Goal: Information Seeking & Learning: Compare options

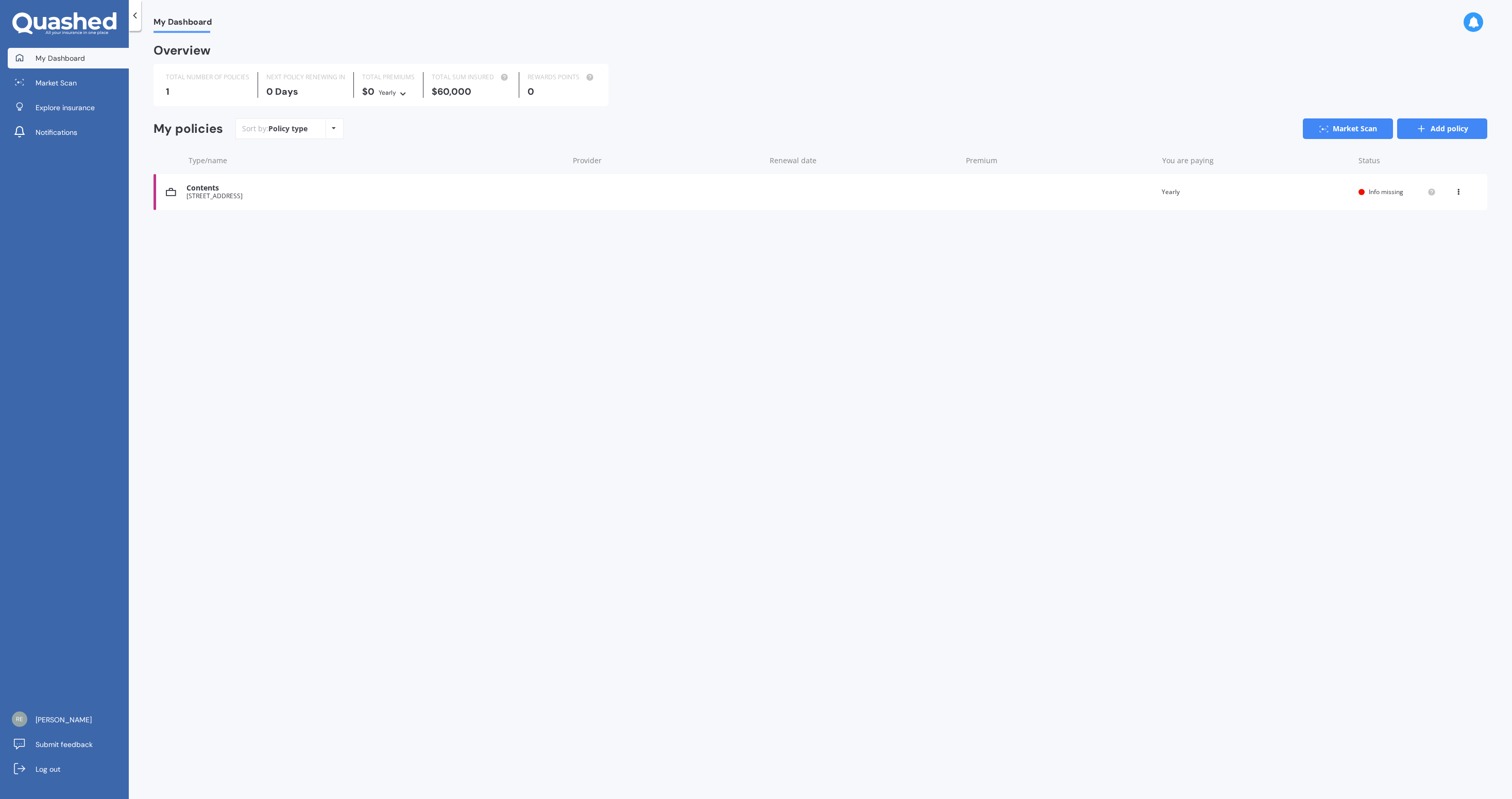
click at [1440, 136] on link "Add policy" at bounding box center [1442, 128] width 90 height 20
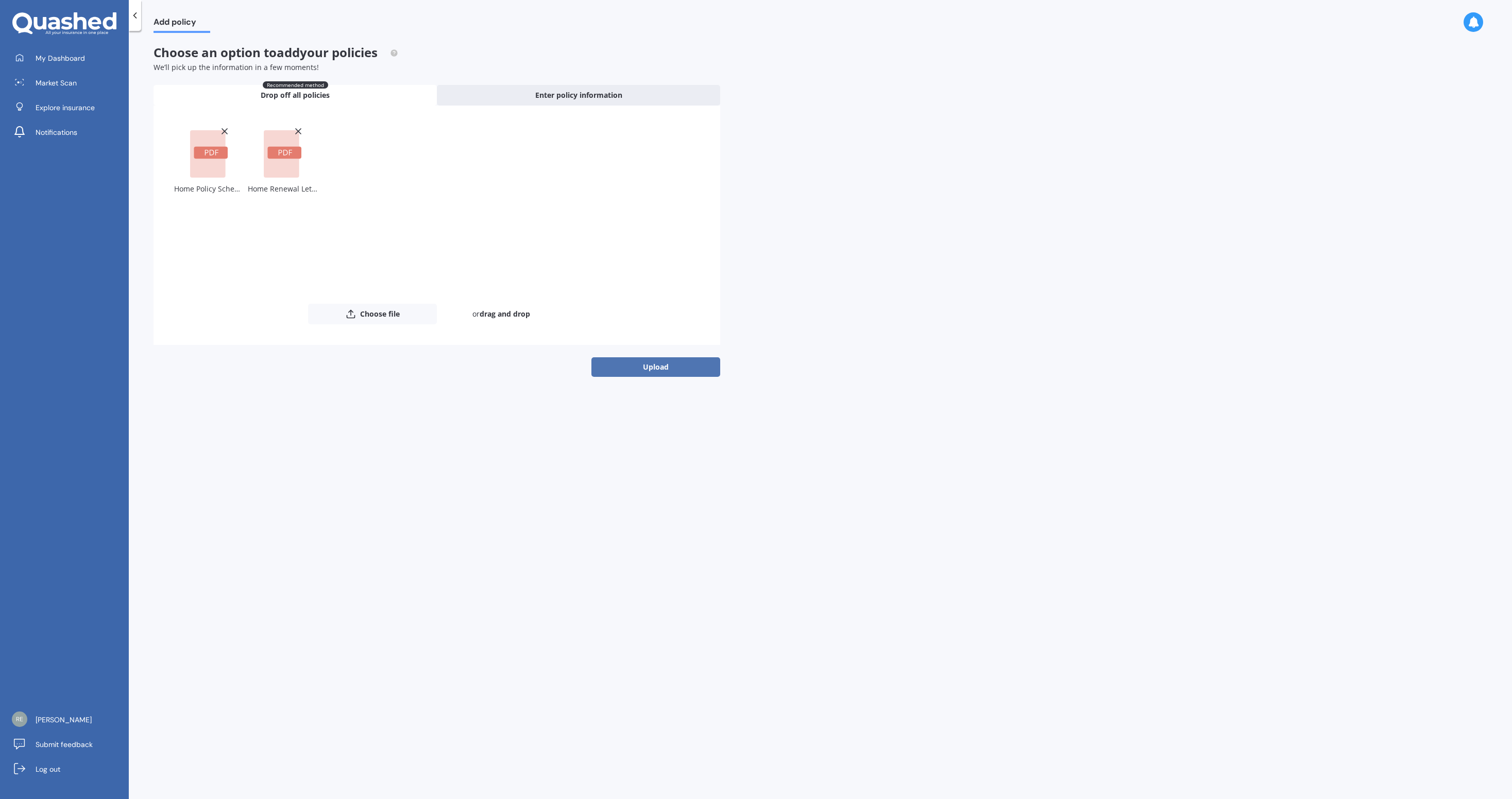
click at [659, 366] on button "Upload" at bounding box center [656, 367] width 129 height 20
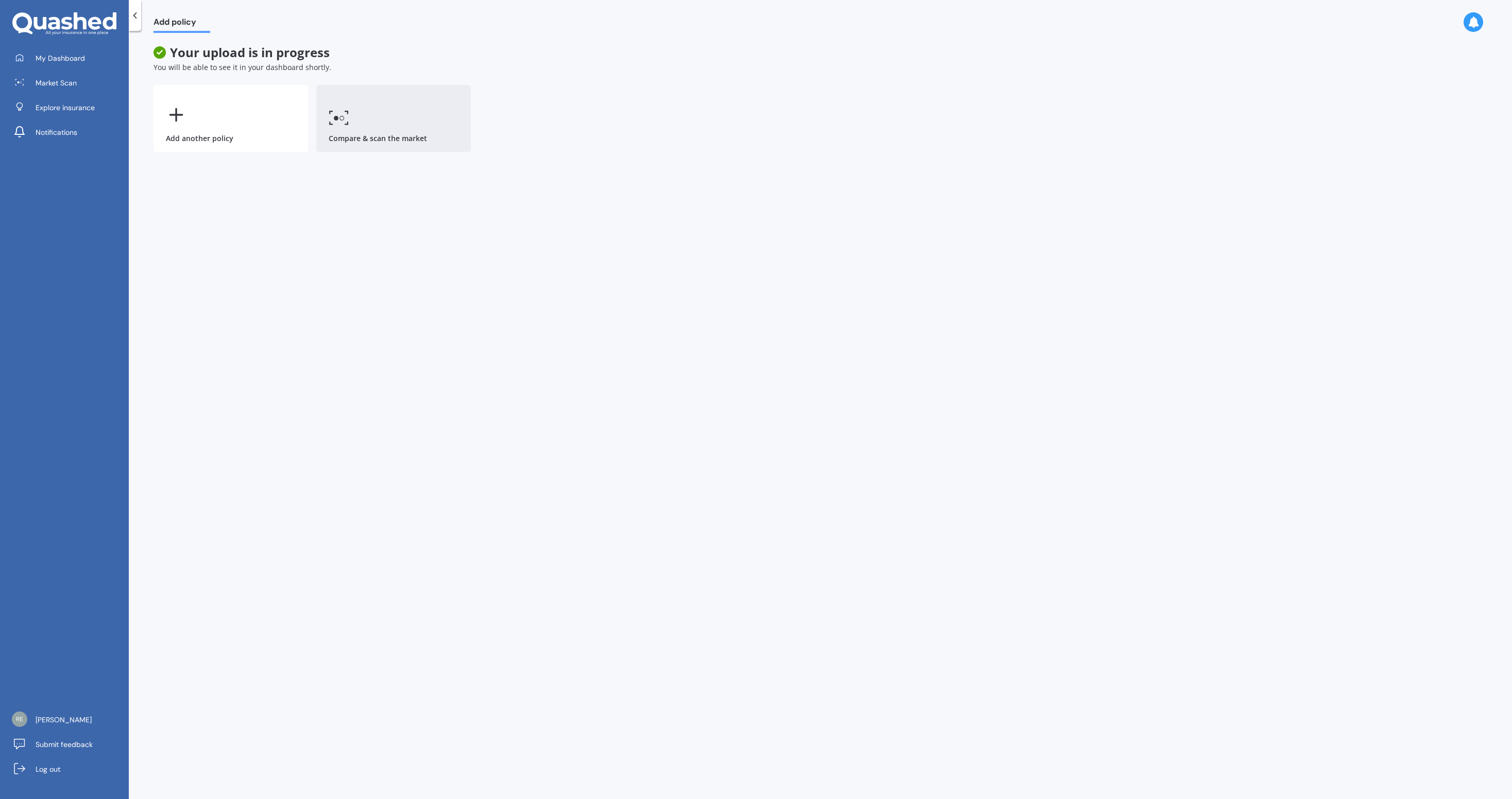
click at [393, 133] on link "Compare & scan the market" at bounding box center [393, 118] width 155 height 67
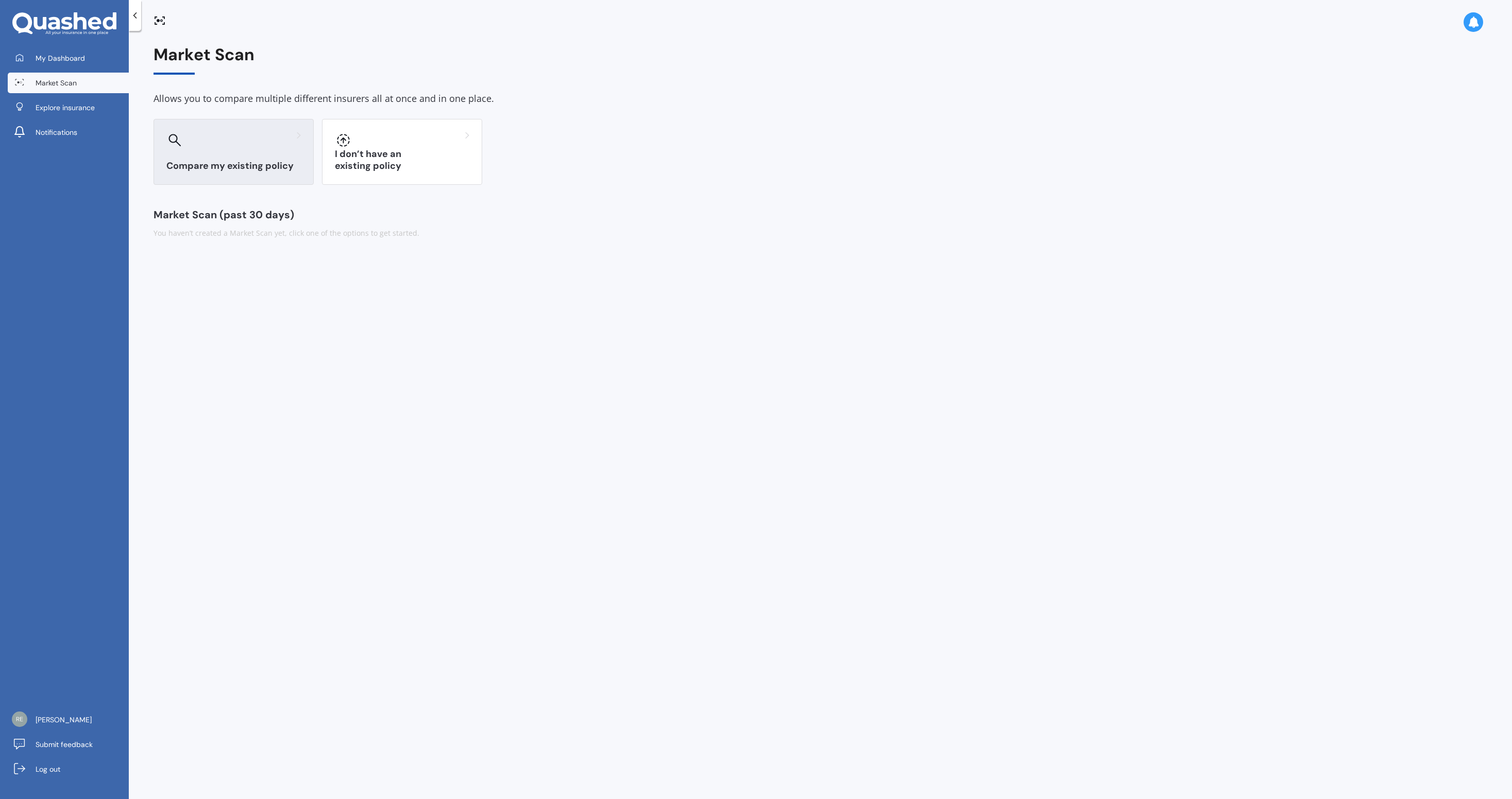
click at [249, 173] on div "Compare my existing policy" at bounding box center [234, 152] width 161 height 66
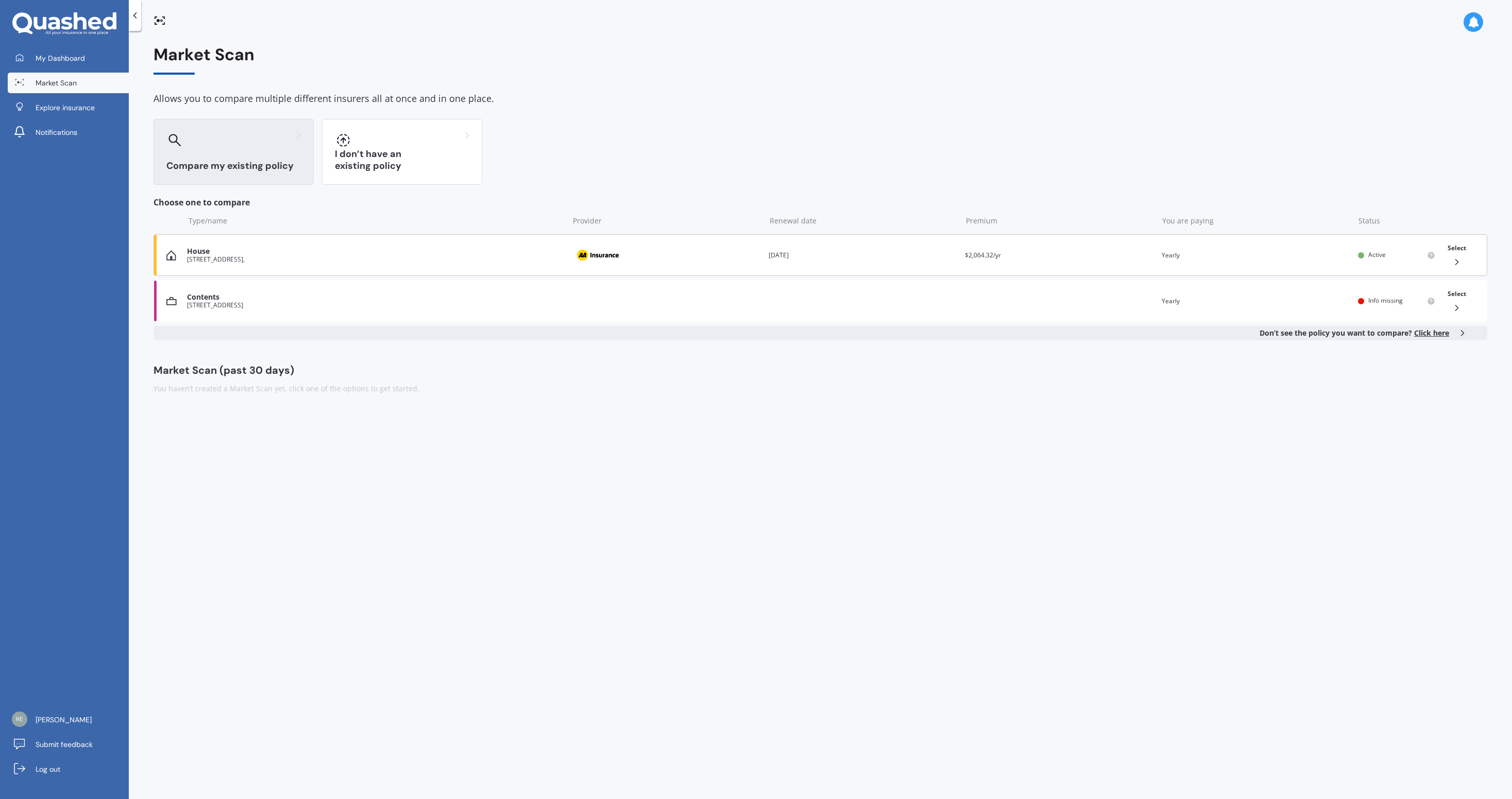
click at [1459, 259] on icon at bounding box center [1457, 262] width 11 height 11
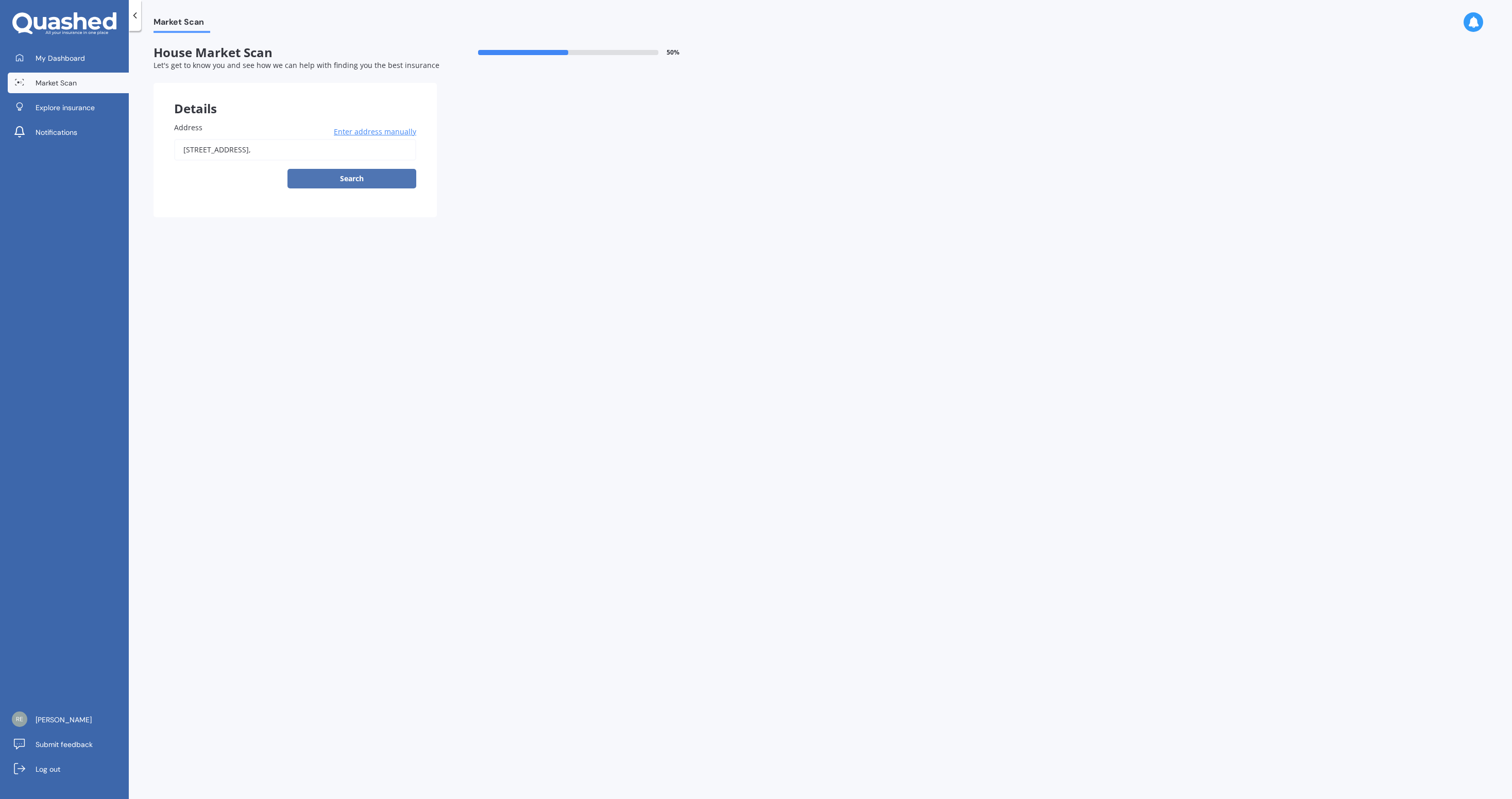
click at [336, 183] on button "Search" at bounding box center [352, 179] width 129 height 20
type input "[STREET_ADDRESS]"
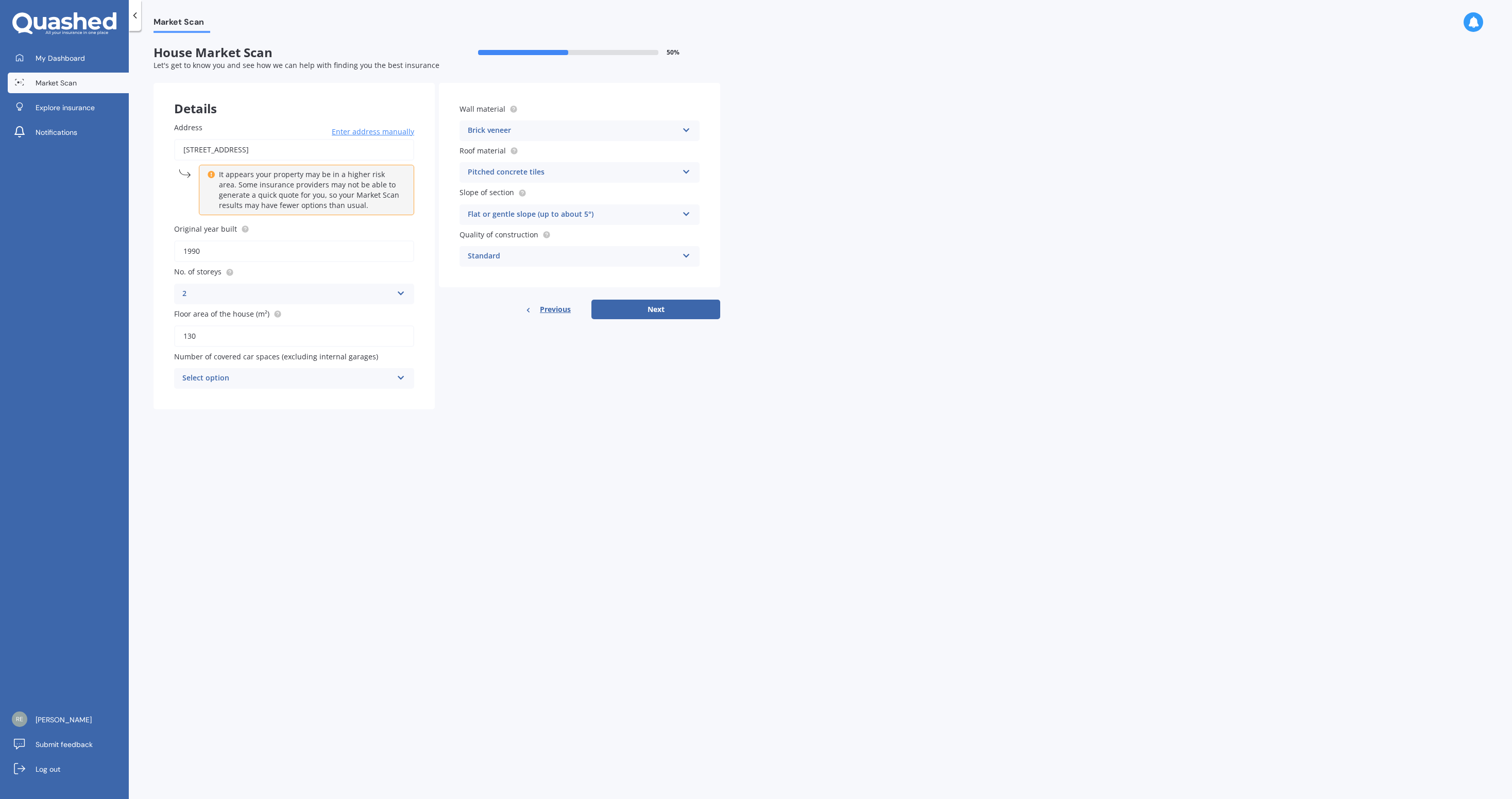
click at [397, 379] on icon at bounding box center [401, 375] width 9 height 7
click at [374, 395] on div "0" at bounding box center [293, 399] width 239 height 18
click at [543, 129] on div "Brick veneer" at bounding box center [572, 130] width 210 height 12
click at [601, 260] on div "Stucco" at bounding box center [579, 261] width 239 height 18
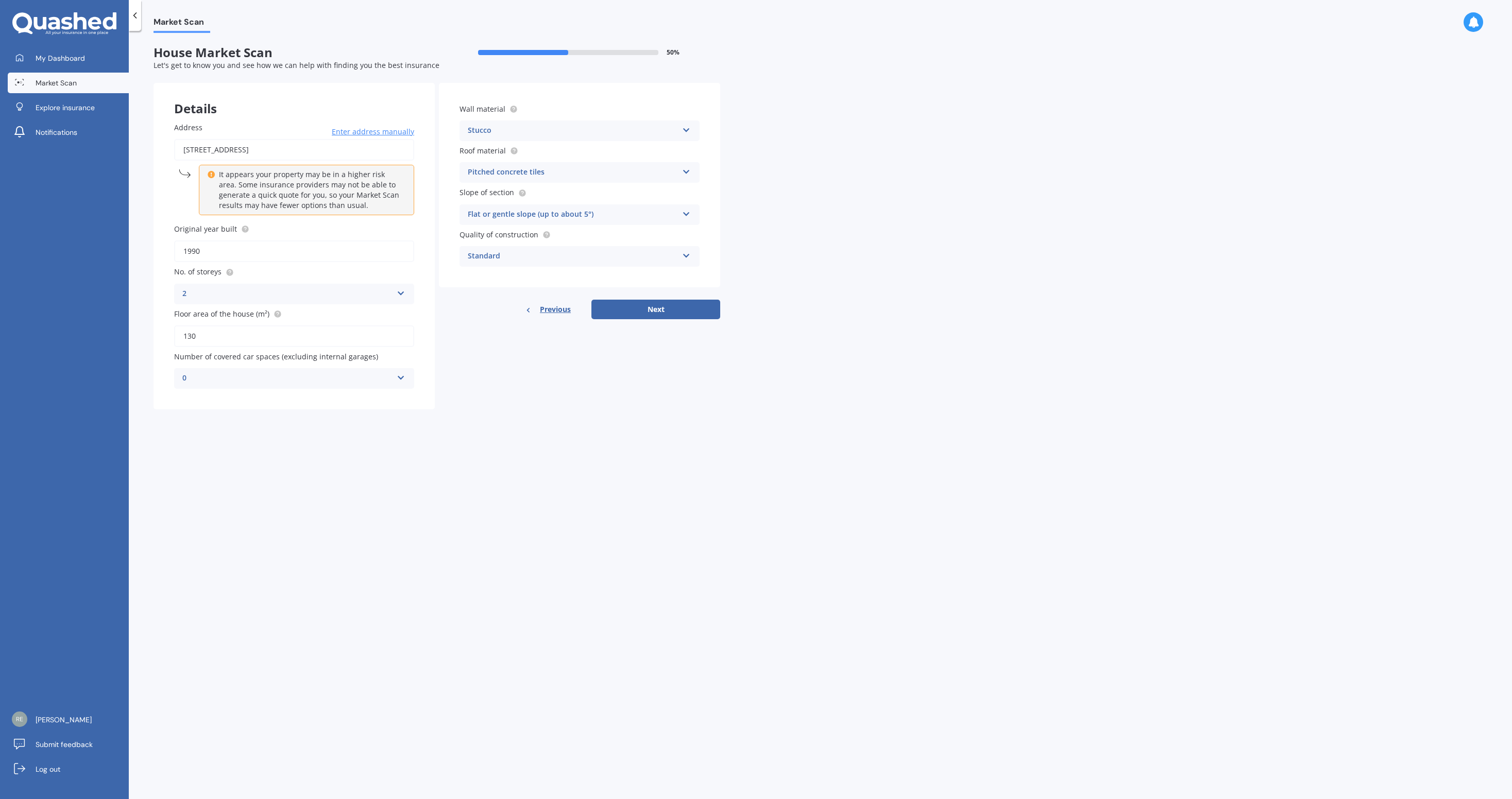
click at [623, 129] on div "Stucco" at bounding box center [572, 130] width 210 height 12
click at [761, 219] on div "Market Scan House Market Scan 50 % Let's get to know you and see how we can hel…" at bounding box center [820, 417] width 1383 height 768
click at [576, 174] on div "Pitched concrete tiles" at bounding box center [572, 172] width 210 height 12
click at [792, 230] on div "Market Scan House Market Scan 50 % Let's get to know you and see how we can hel…" at bounding box center [820, 417] width 1383 height 768
click at [618, 214] on div "Flat or gentle slope (up to about 5°)" at bounding box center [572, 214] width 210 height 12
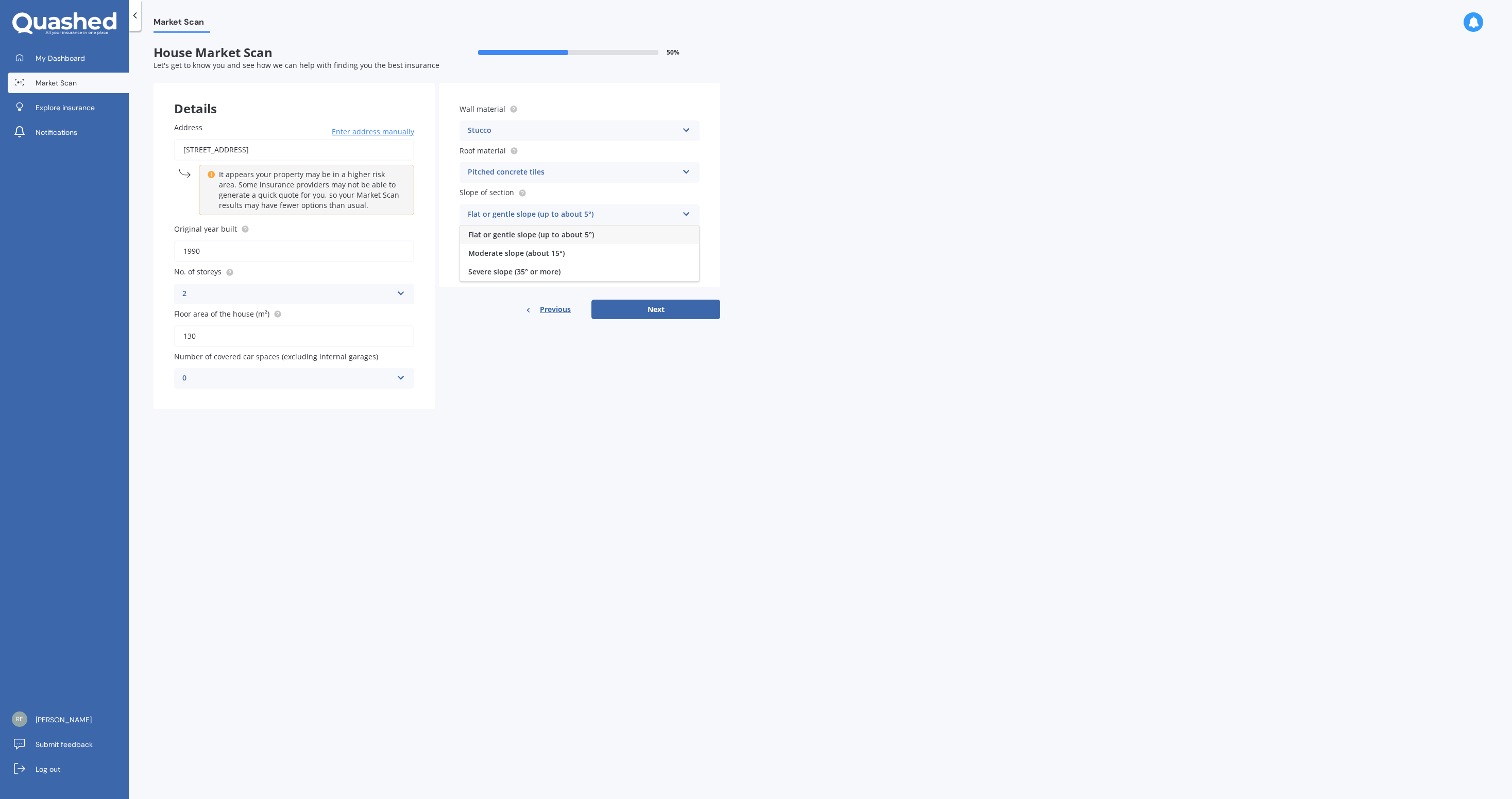
click at [675, 239] on div "Flat or gentle slope (up to about 5°)" at bounding box center [579, 235] width 239 height 18
click at [669, 308] on button "Next" at bounding box center [656, 310] width 129 height 20
select select "11"
select select "06"
select select "1981"
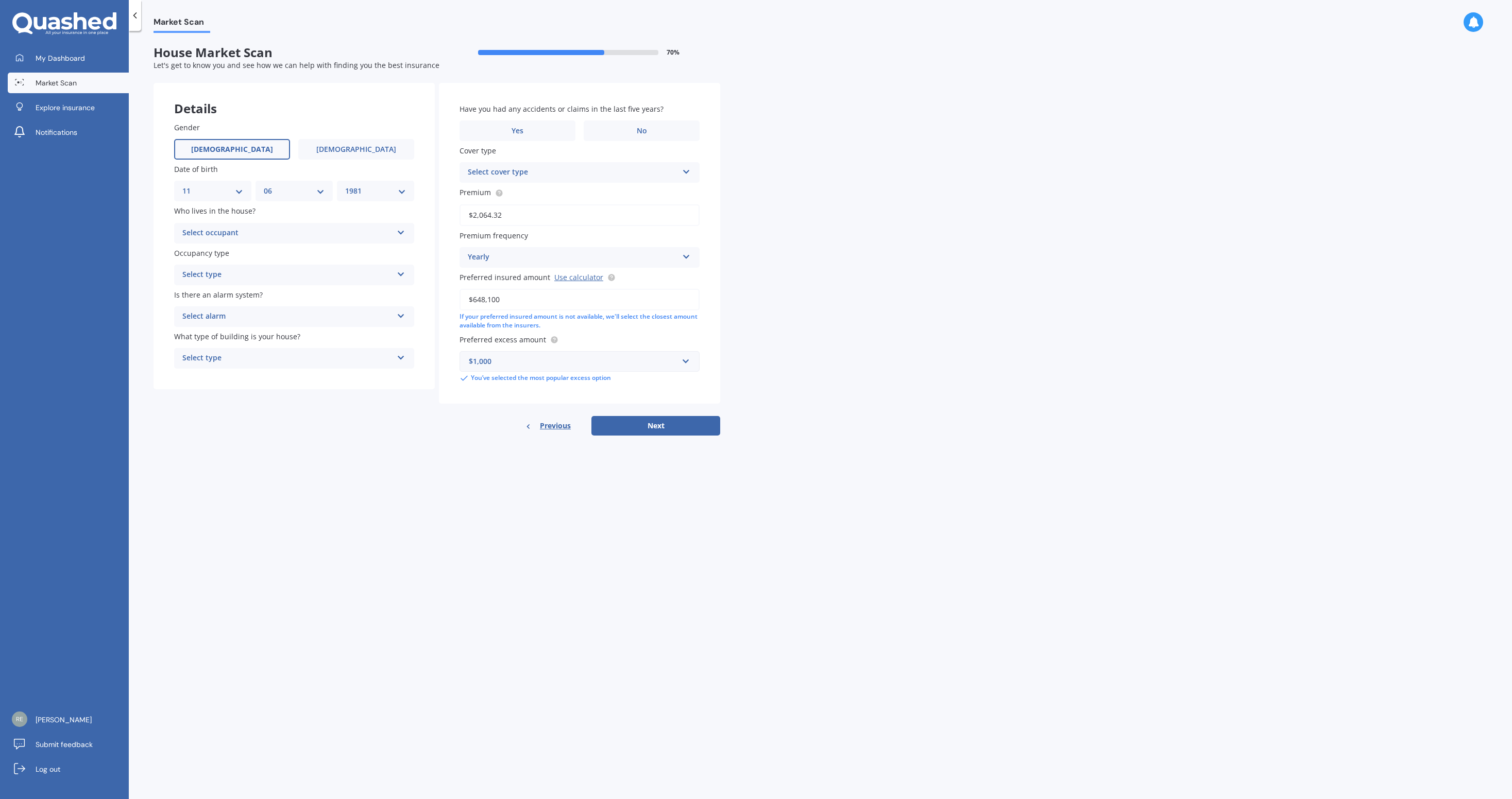
click at [340, 233] on div "Select occupant" at bounding box center [287, 233] width 210 height 12
click at [301, 254] on div "Owner" at bounding box center [293, 253] width 239 height 18
click at [288, 274] on div "Select type" at bounding box center [287, 275] width 210 height 12
click at [277, 292] on div "Permanent" at bounding box center [293, 295] width 239 height 18
click at [264, 316] on div "Select alarm" at bounding box center [287, 316] width 210 height 12
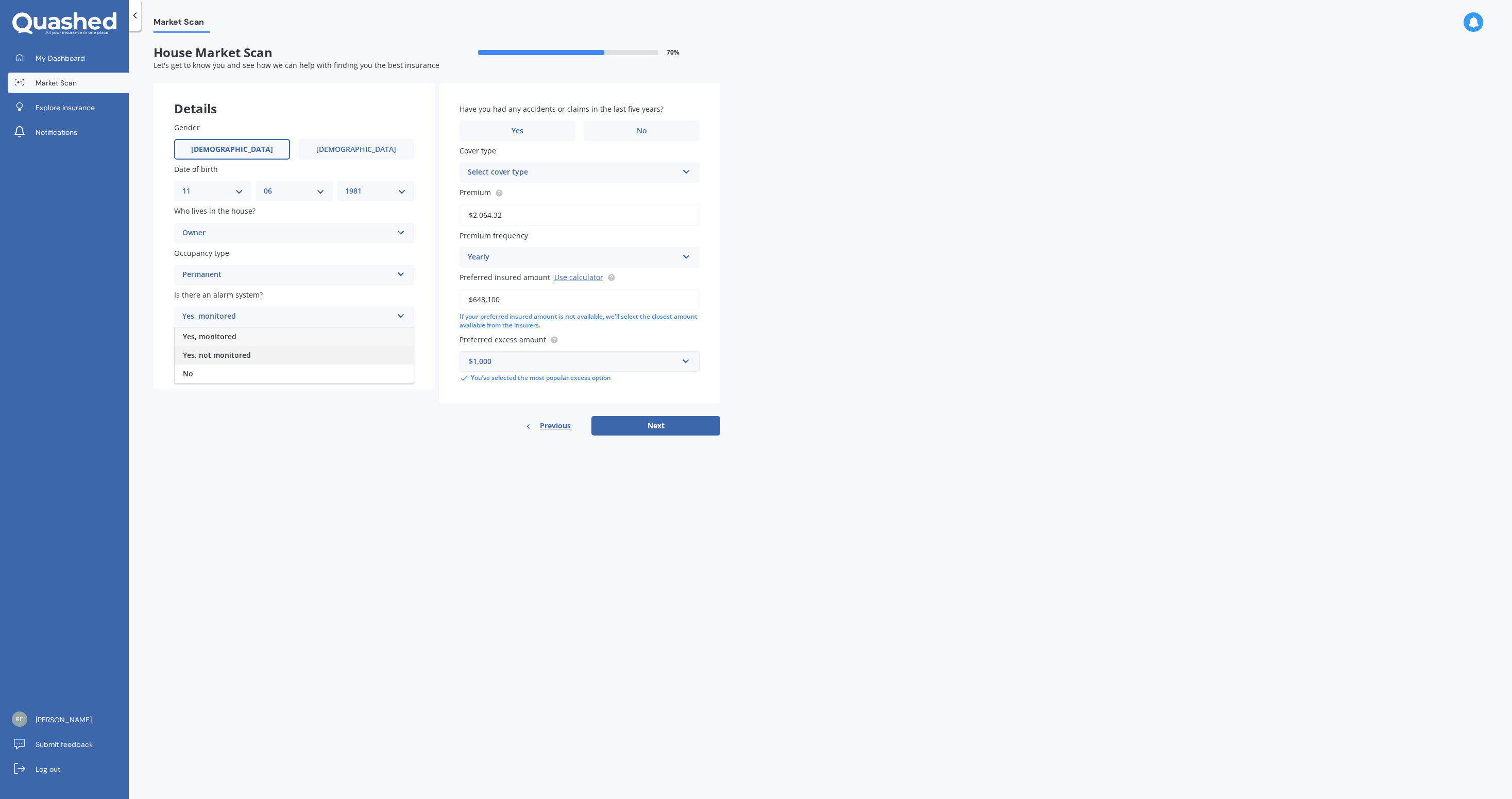
click at [255, 357] on div "Yes, not monitored" at bounding box center [293, 355] width 239 height 18
click at [305, 360] on div "Select type" at bounding box center [287, 358] width 210 height 12
click at [339, 395] on div "Multi-unit (in a block of 6 or less)" at bounding box center [293, 397] width 239 height 18
click at [644, 127] on span "No" at bounding box center [642, 131] width 11 height 9
click at [0, 0] on input "No" at bounding box center [0, 0] width 0 height 0
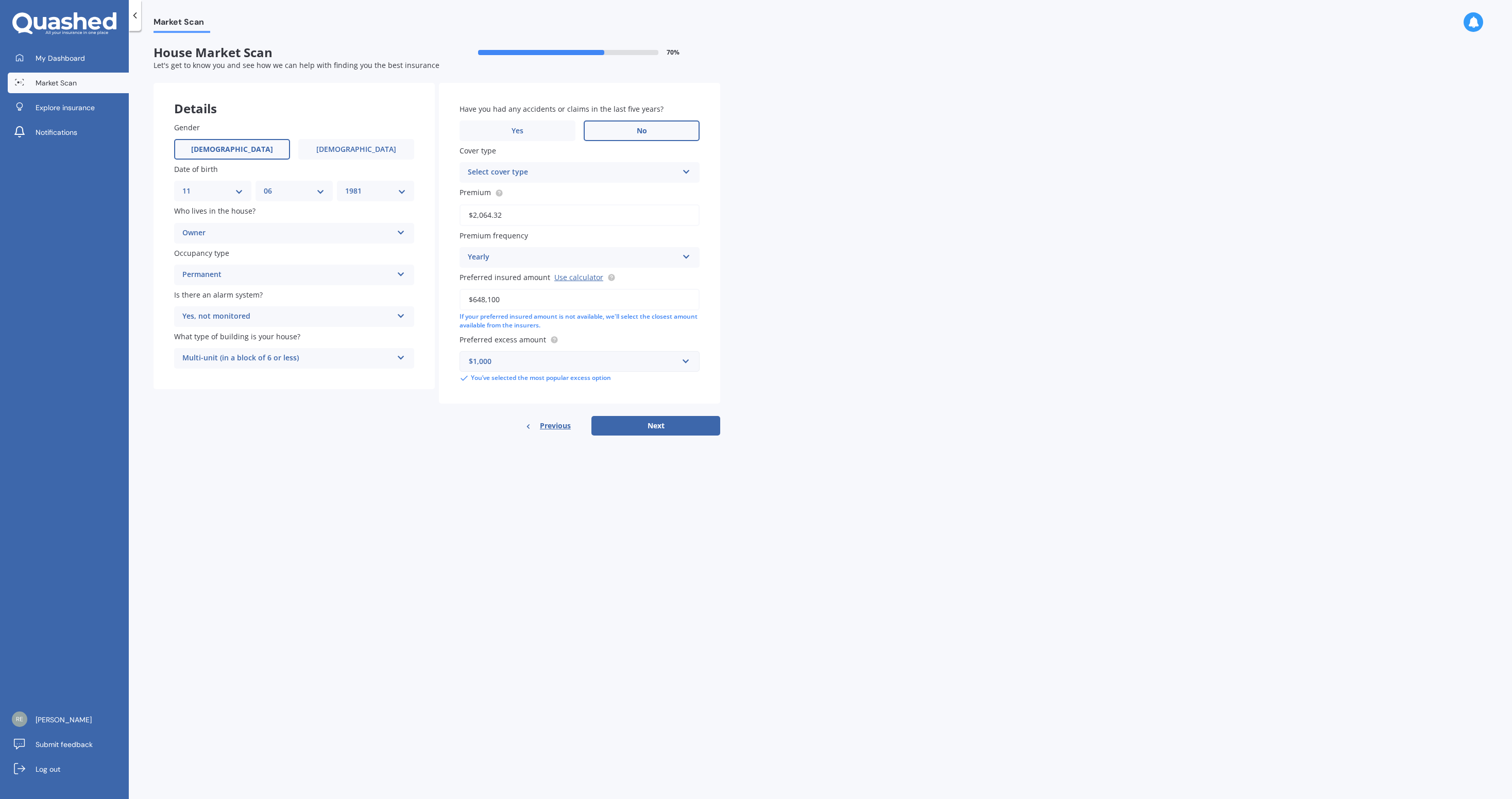
click at [519, 172] on div "Select cover type" at bounding box center [572, 172] width 210 height 12
click at [555, 193] on div "Home Insurance Policy" at bounding box center [579, 193] width 239 height 18
click at [663, 428] on button "Next" at bounding box center [656, 426] width 129 height 20
select select "11"
select select "06"
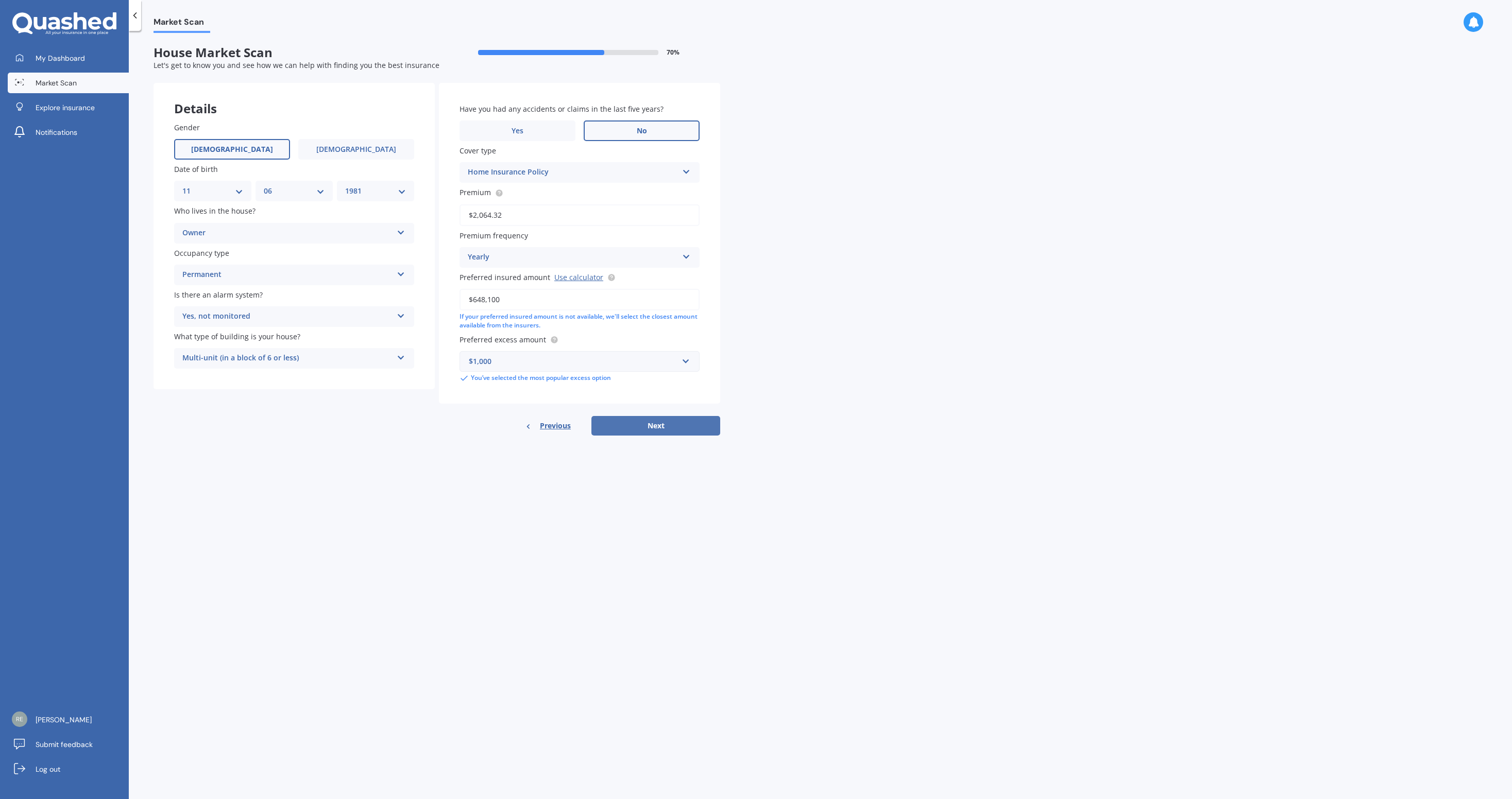
select select "1981"
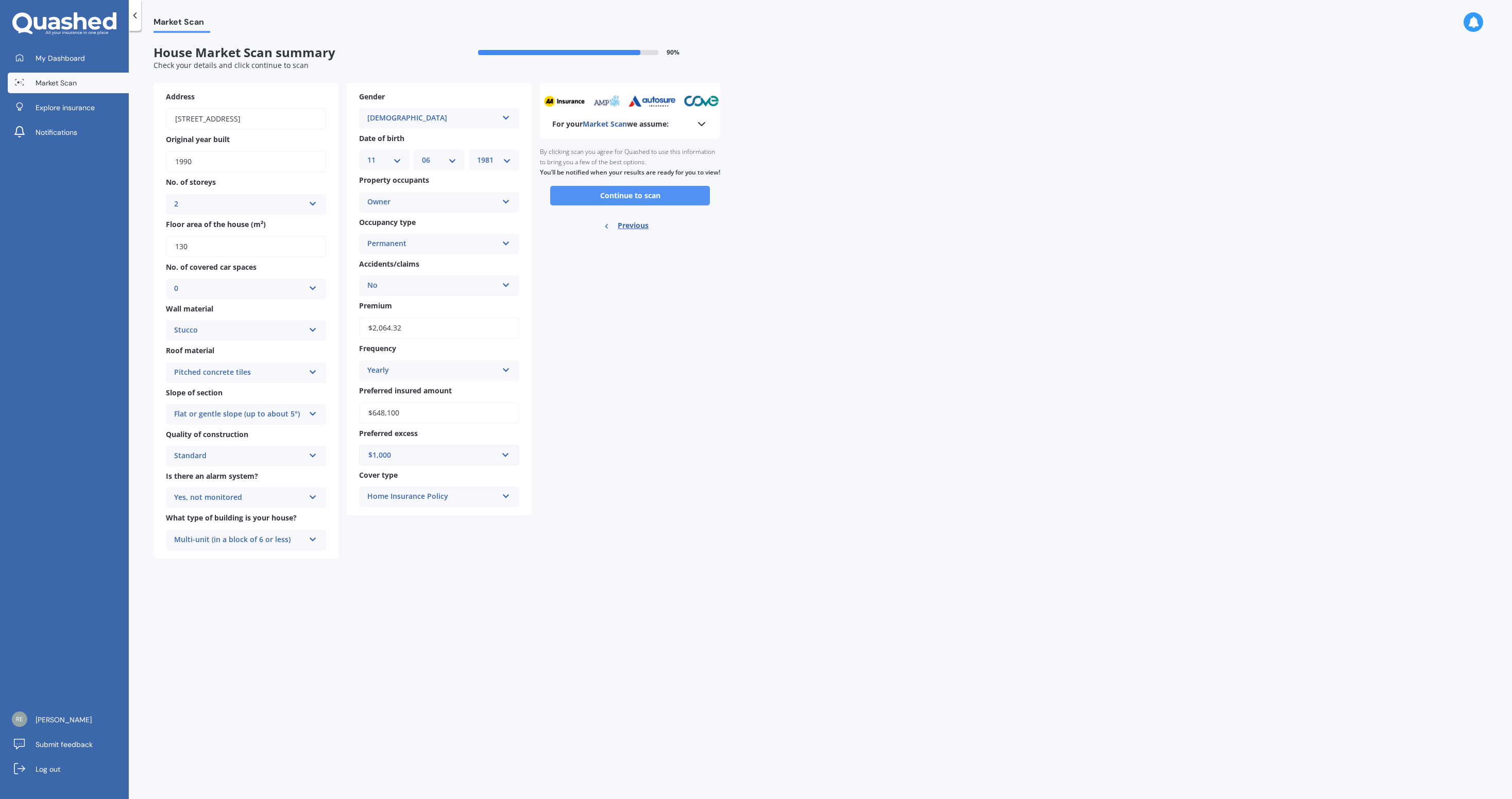
click at [694, 201] on button "Continue to scan" at bounding box center [630, 196] width 160 height 20
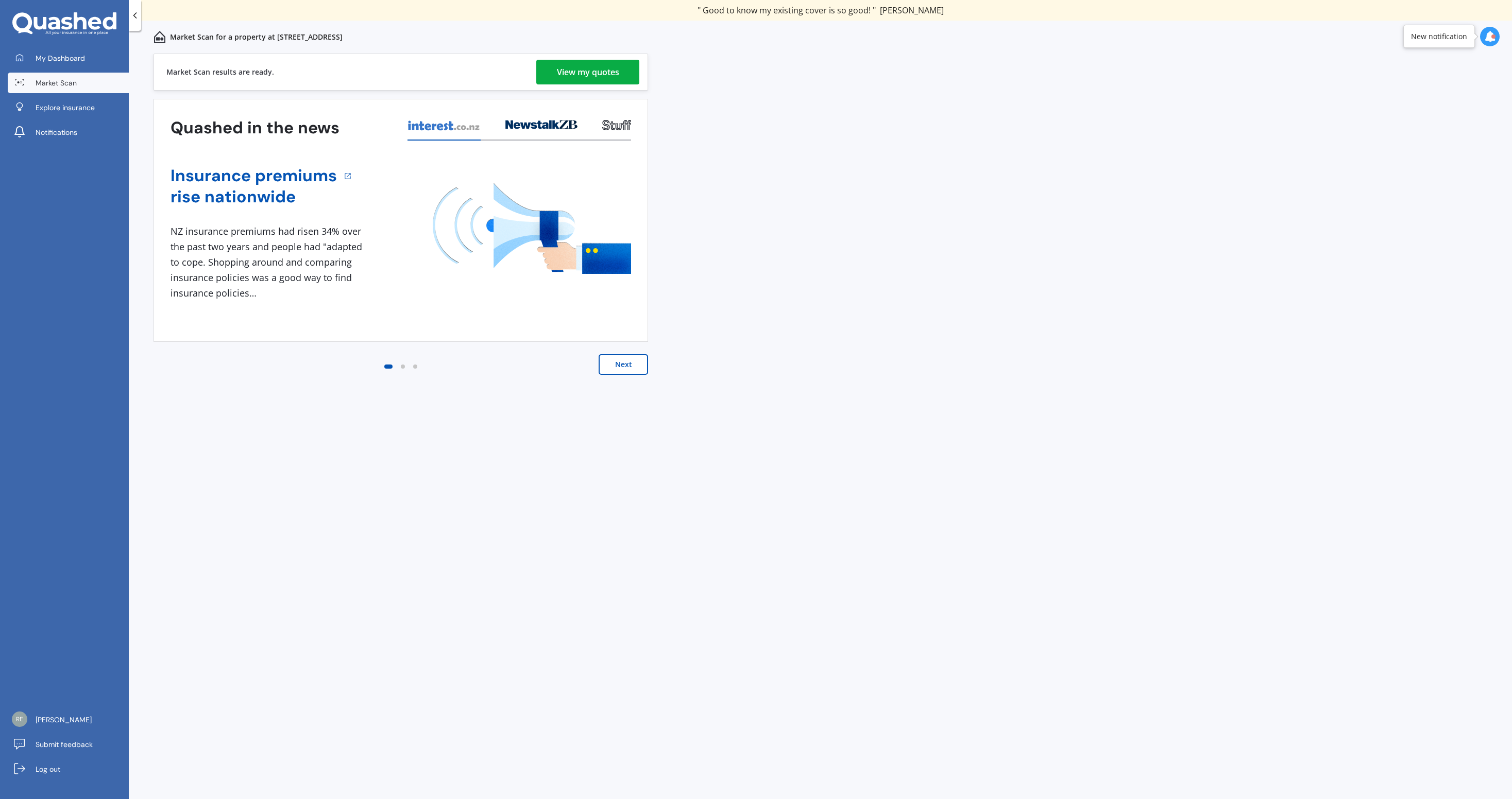
click at [623, 364] on button "Next" at bounding box center [623, 364] width 49 height 20
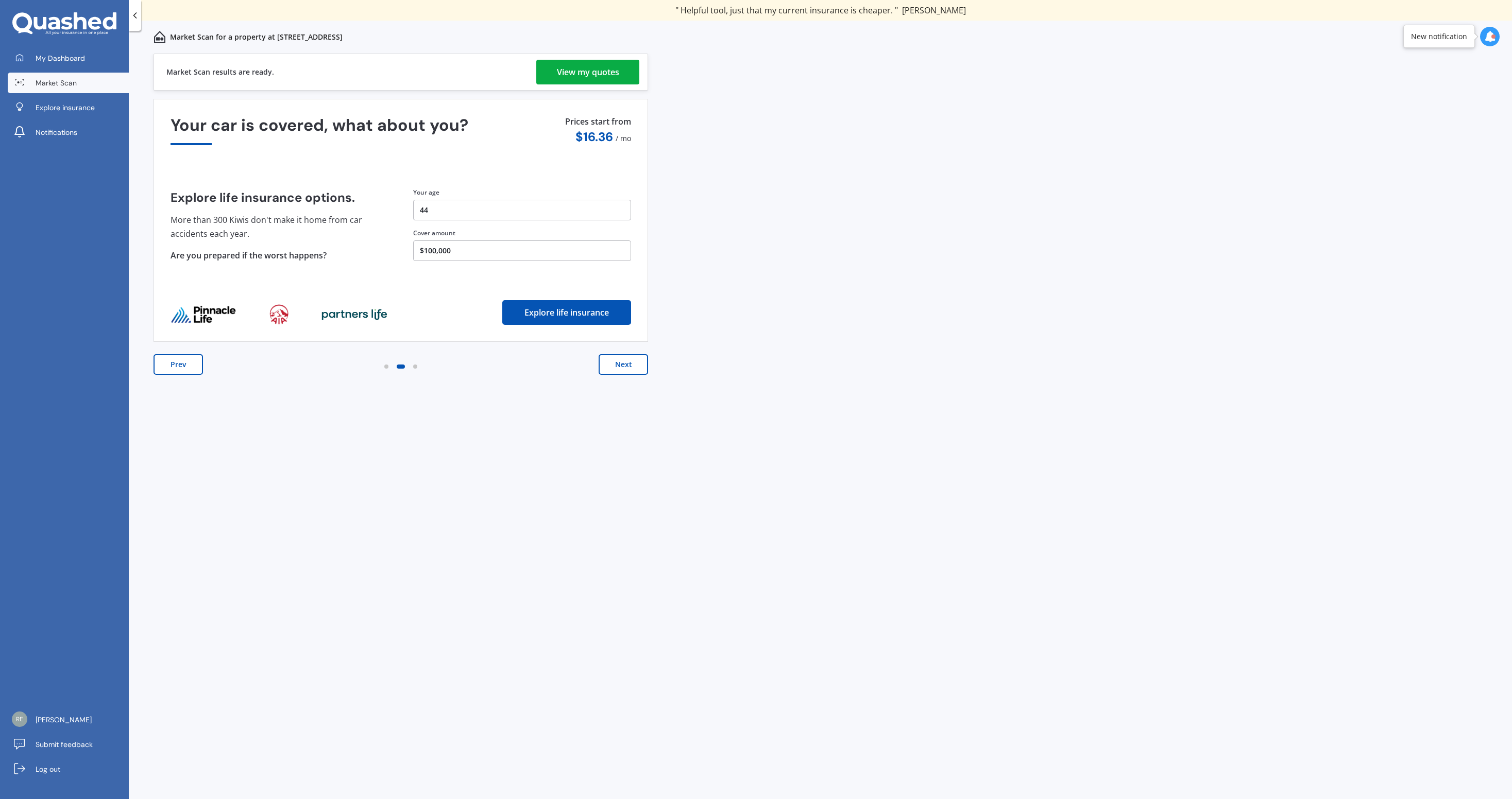
click at [474, 253] on button "$100,000" at bounding box center [522, 251] width 218 height 20
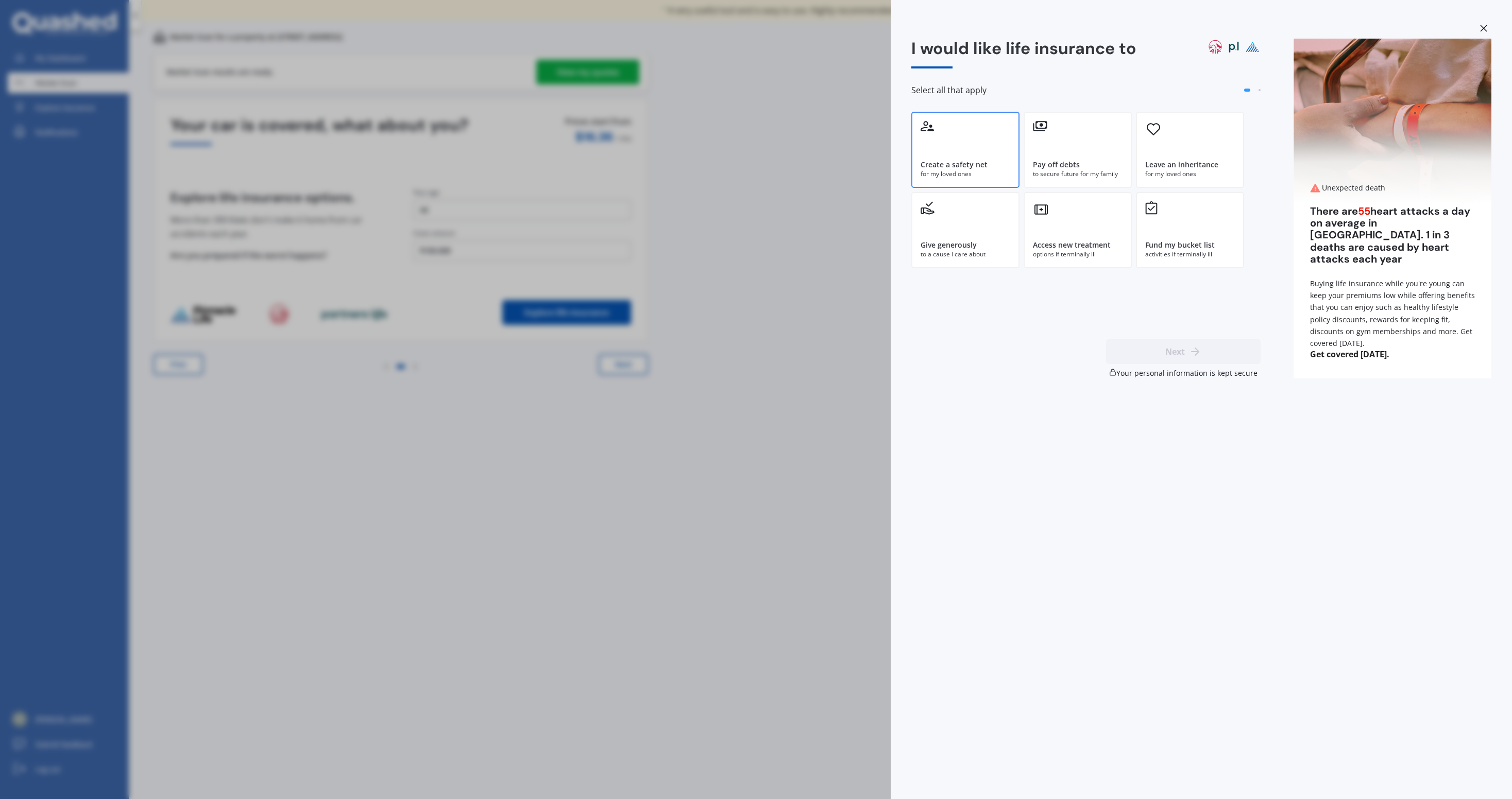
click at [986, 167] on div "Create a safety net" at bounding box center [954, 165] width 67 height 11
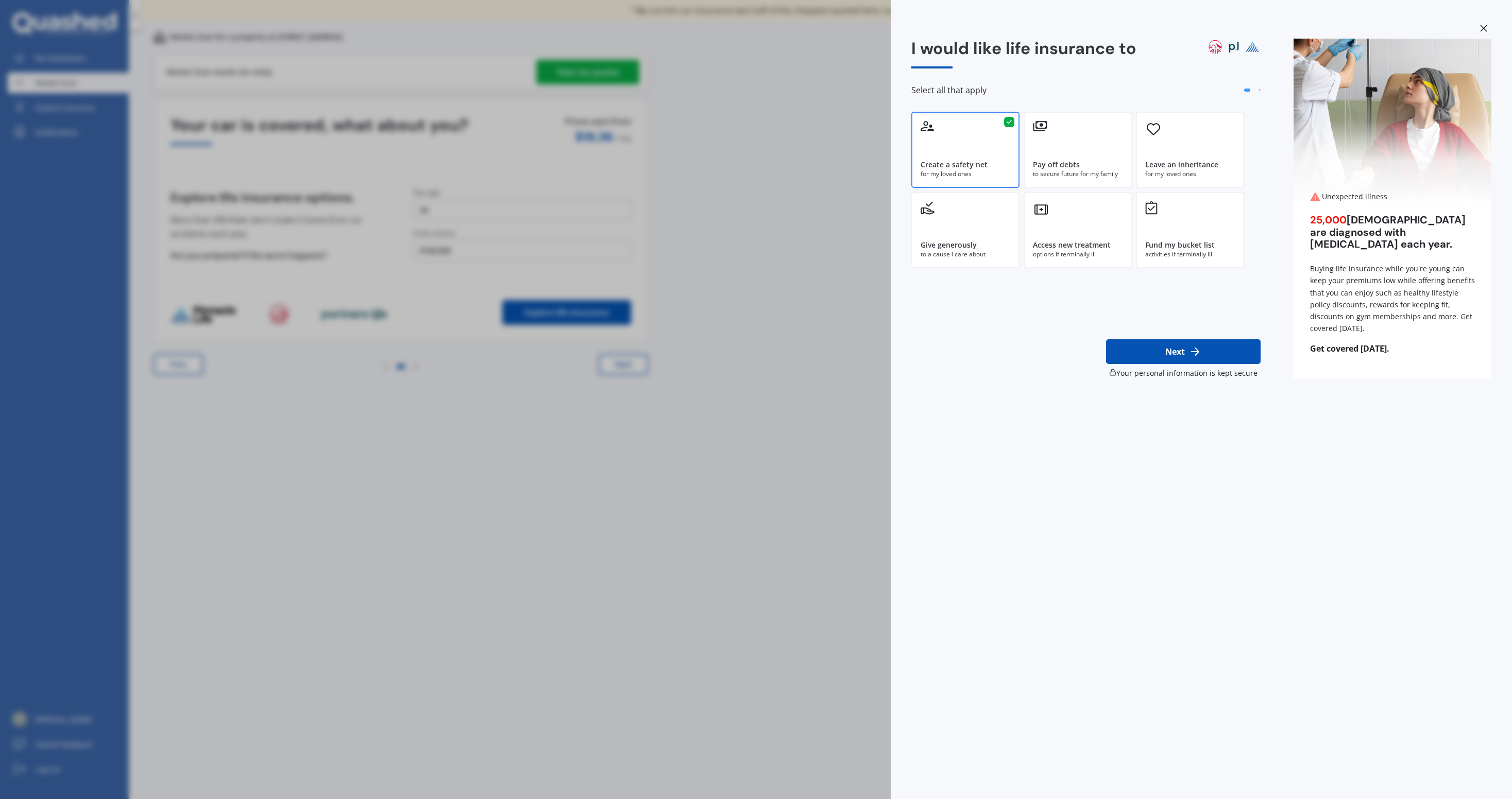
click at [1147, 354] on button "Next" at bounding box center [1183, 352] width 155 height 25
select select "11"
select select "06"
select select "1981"
select select "No manual work e.g. lawyer, consultant, engineer"
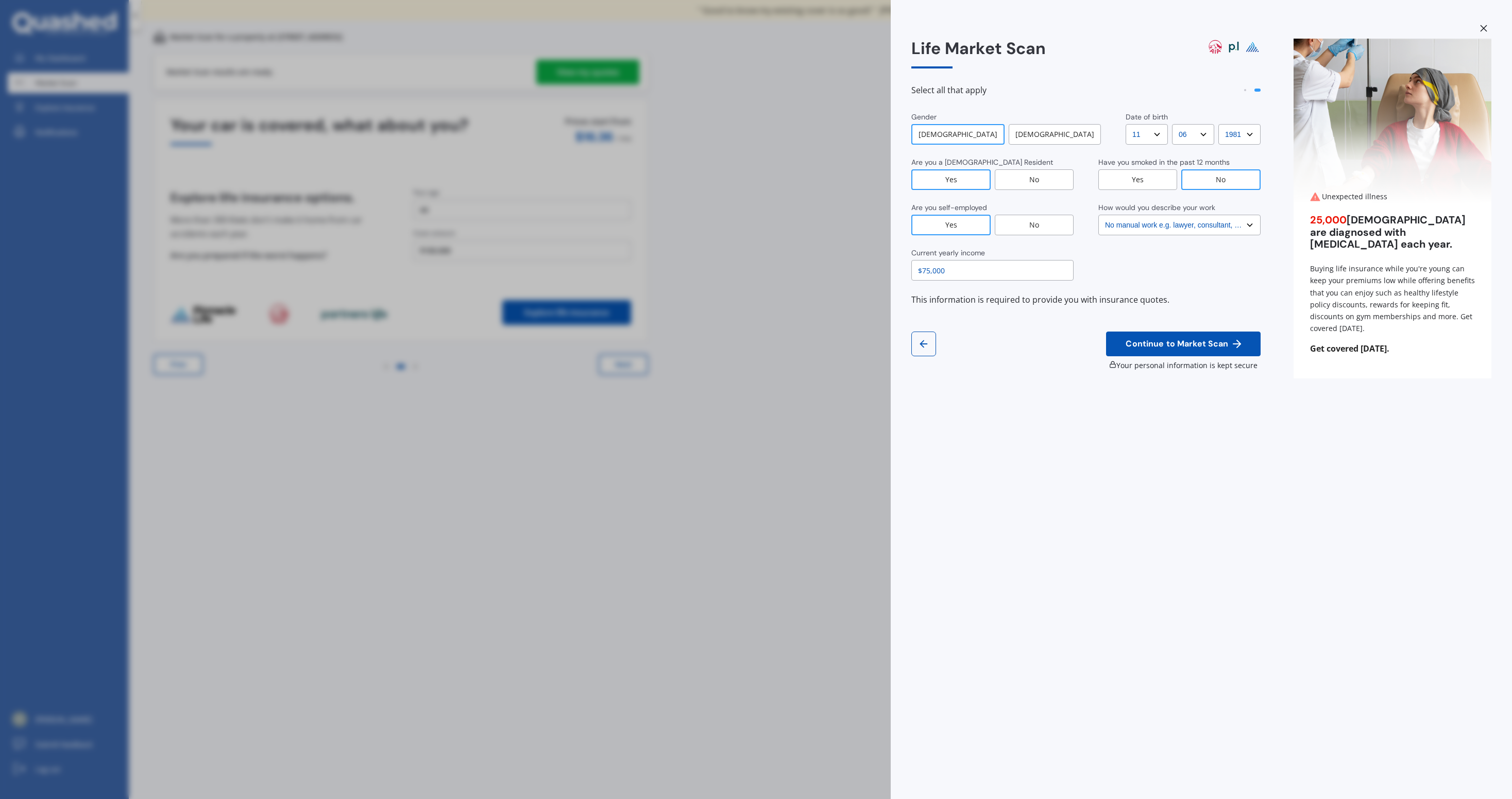
click at [965, 269] on input "$75,000" at bounding box center [992, 270] width 163 height 20
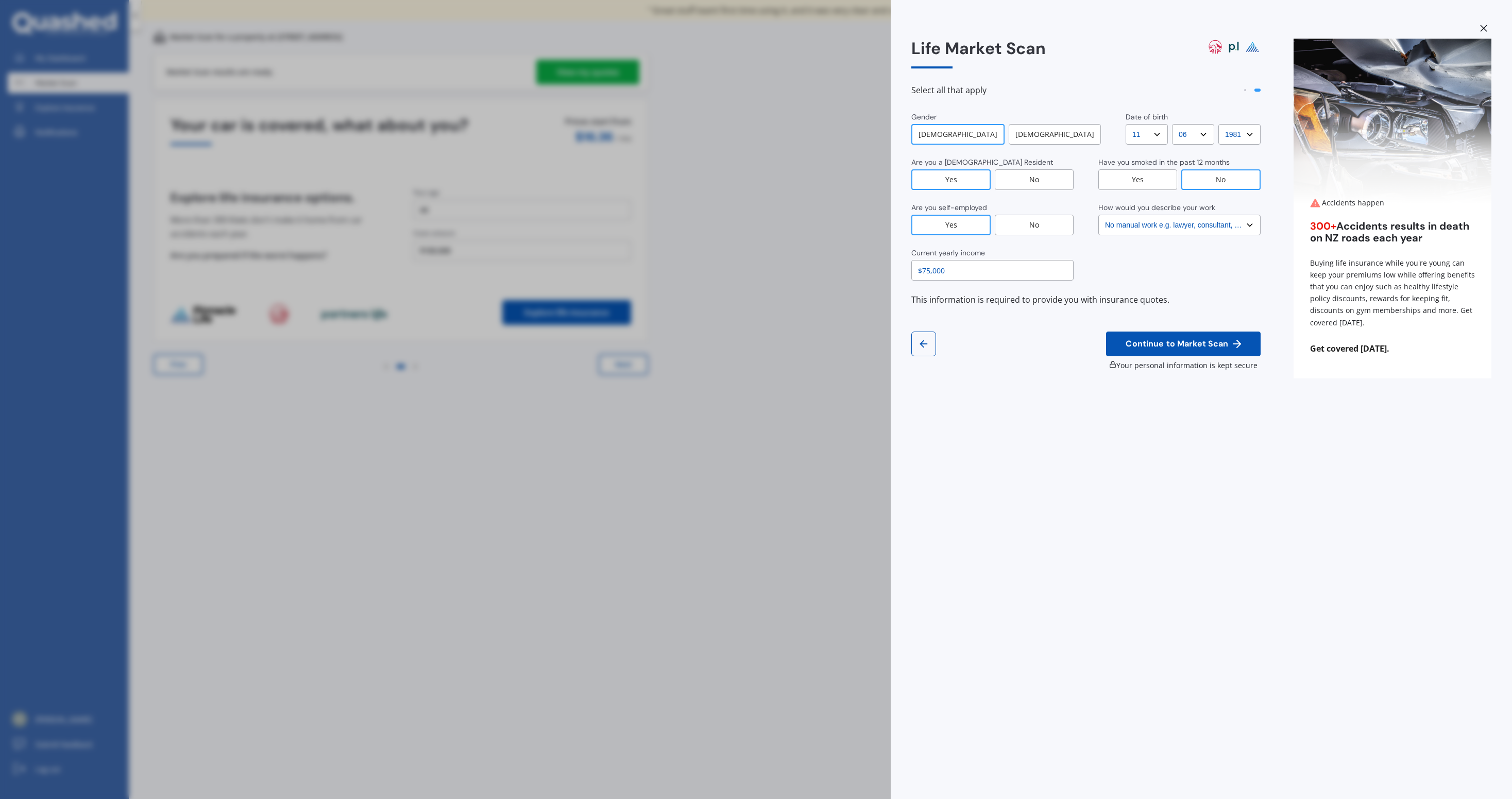
click at [1193, 348] on span "Continue to Market Scan" at bounding box center [1177, 344] width 107 height 10
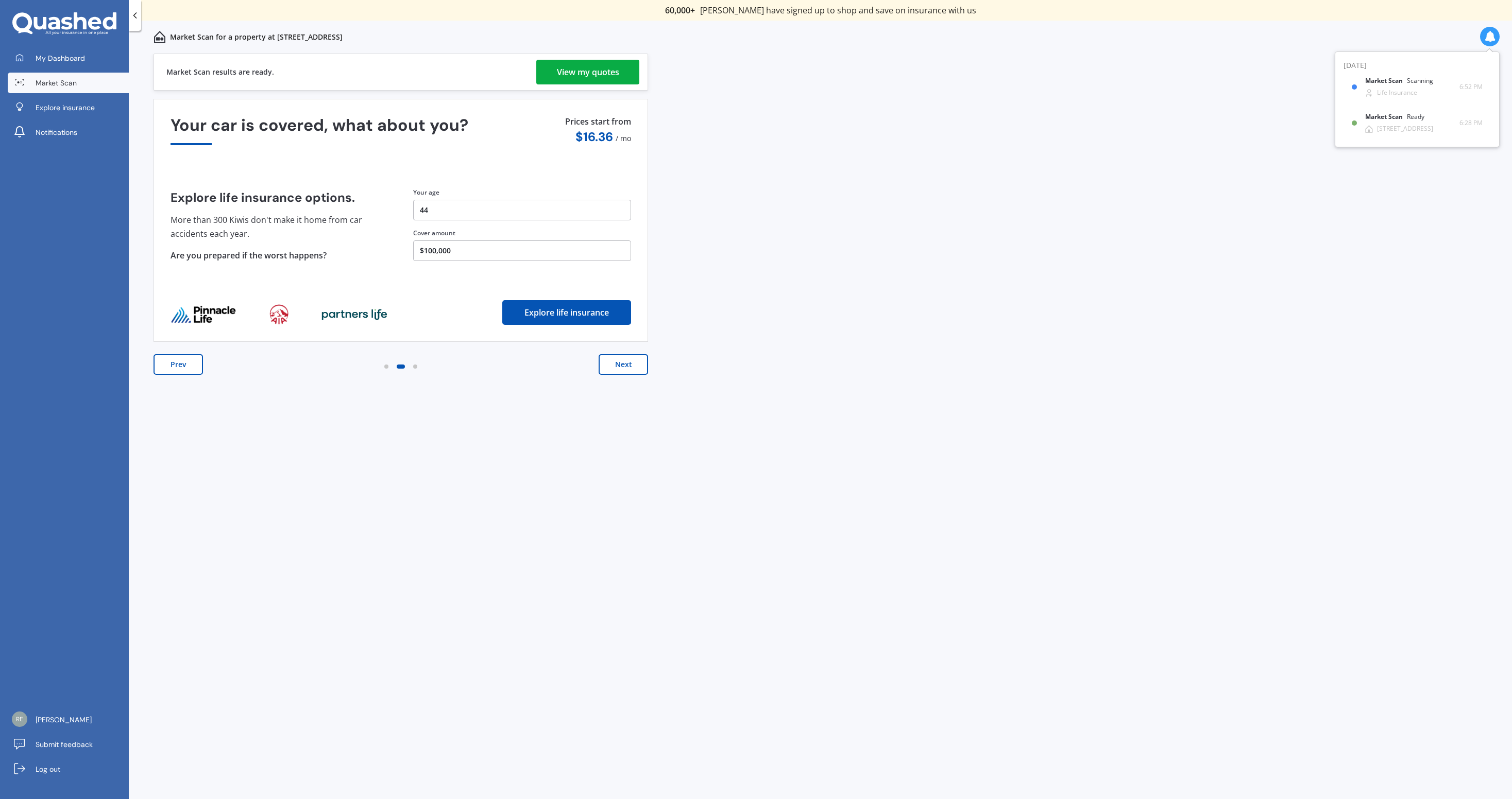
click at [640, 370] on button "Next" at bounding box center [623, 364] width 49 height 20
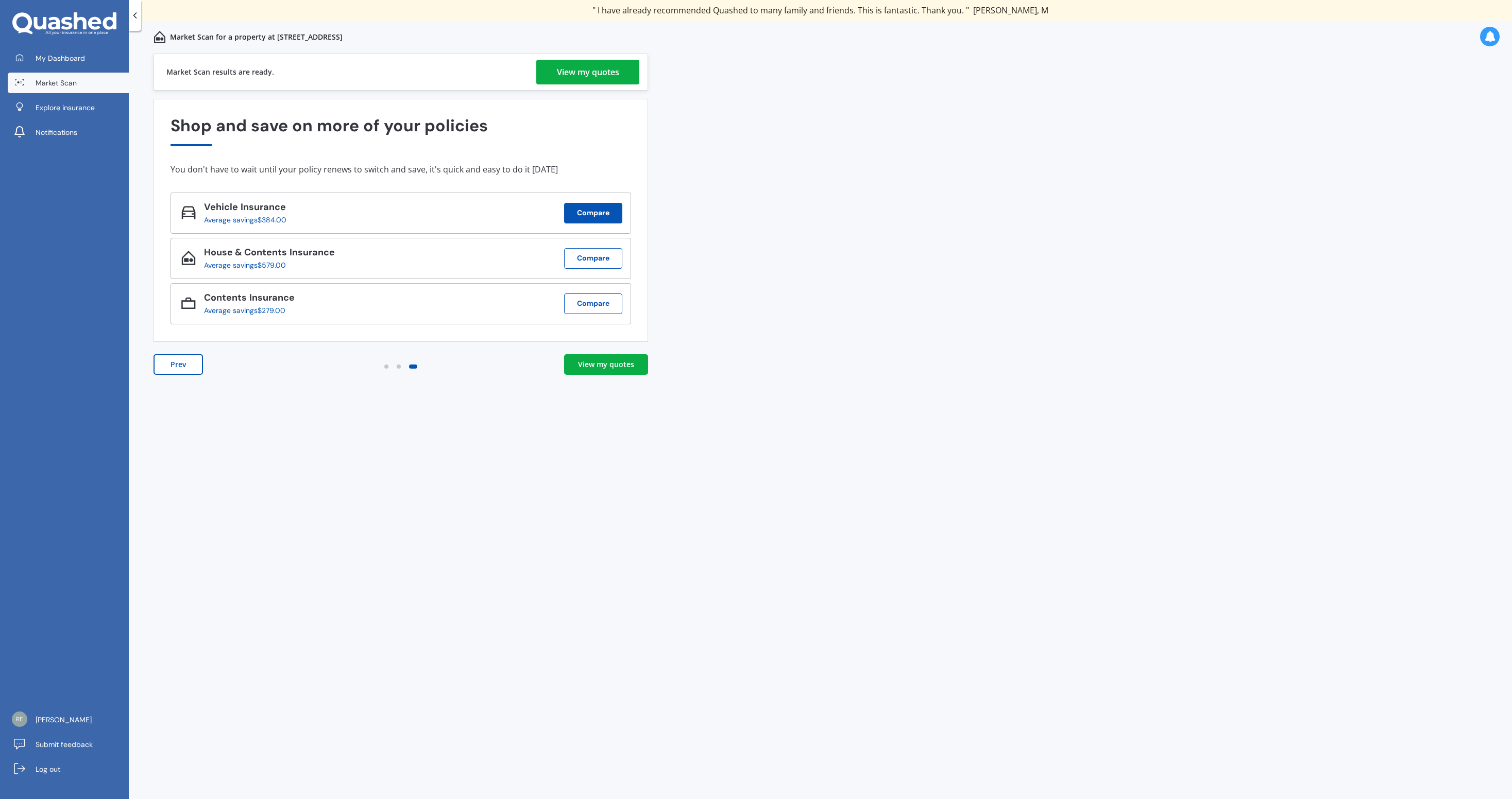
click at [584, 214] on button "Compare" at bounding box center [593, 212] width 58 height 20
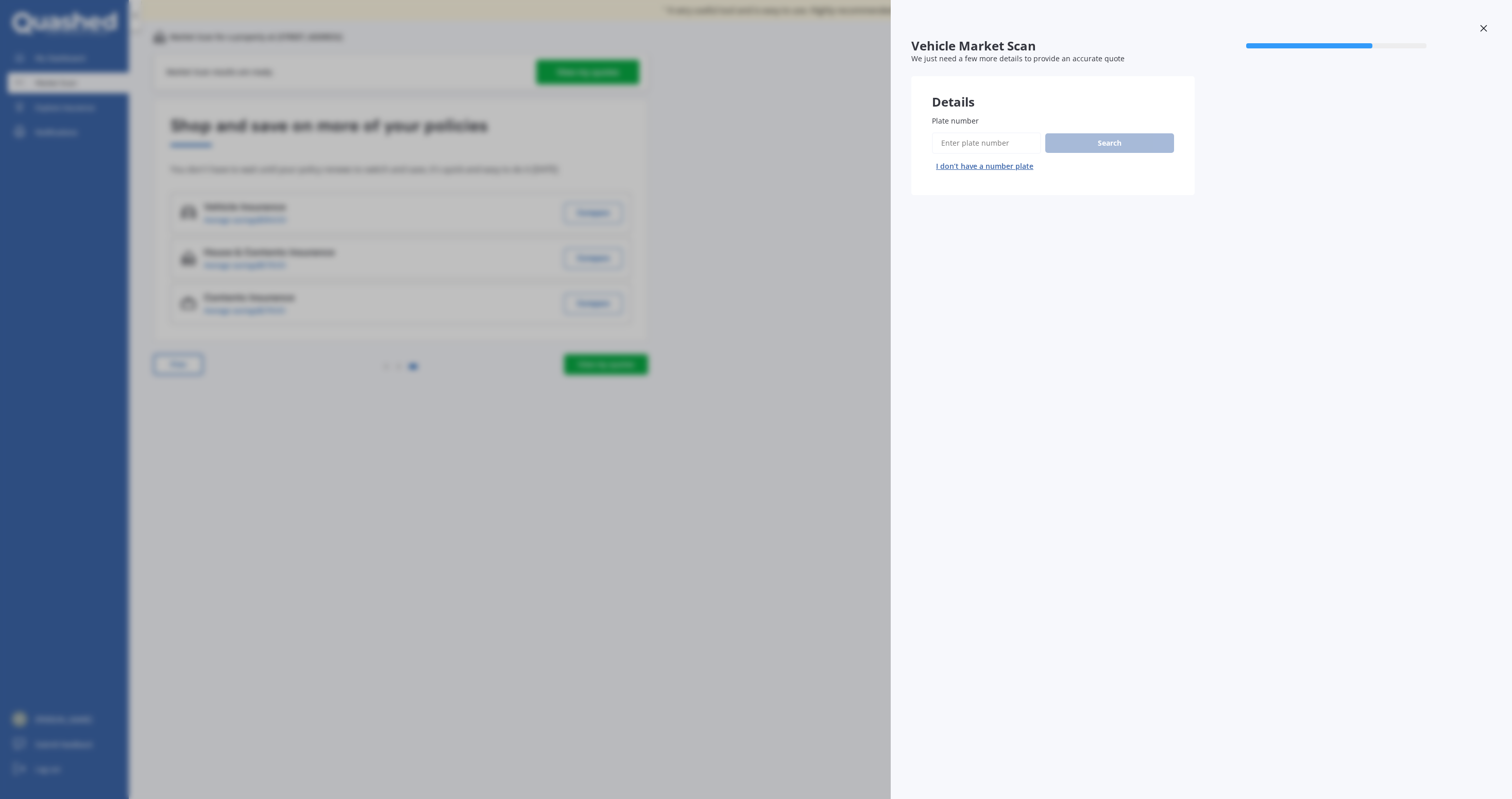
click at [978, 143] on input "Plate number" at bounding box center [986, 143] width 109 height 22
paste input "MZS713"
type input "MZS713"
click at [1084, 145] on button "Search" at bounding box center [1110, 143] width 129 height 20
select select "TOYOTA"
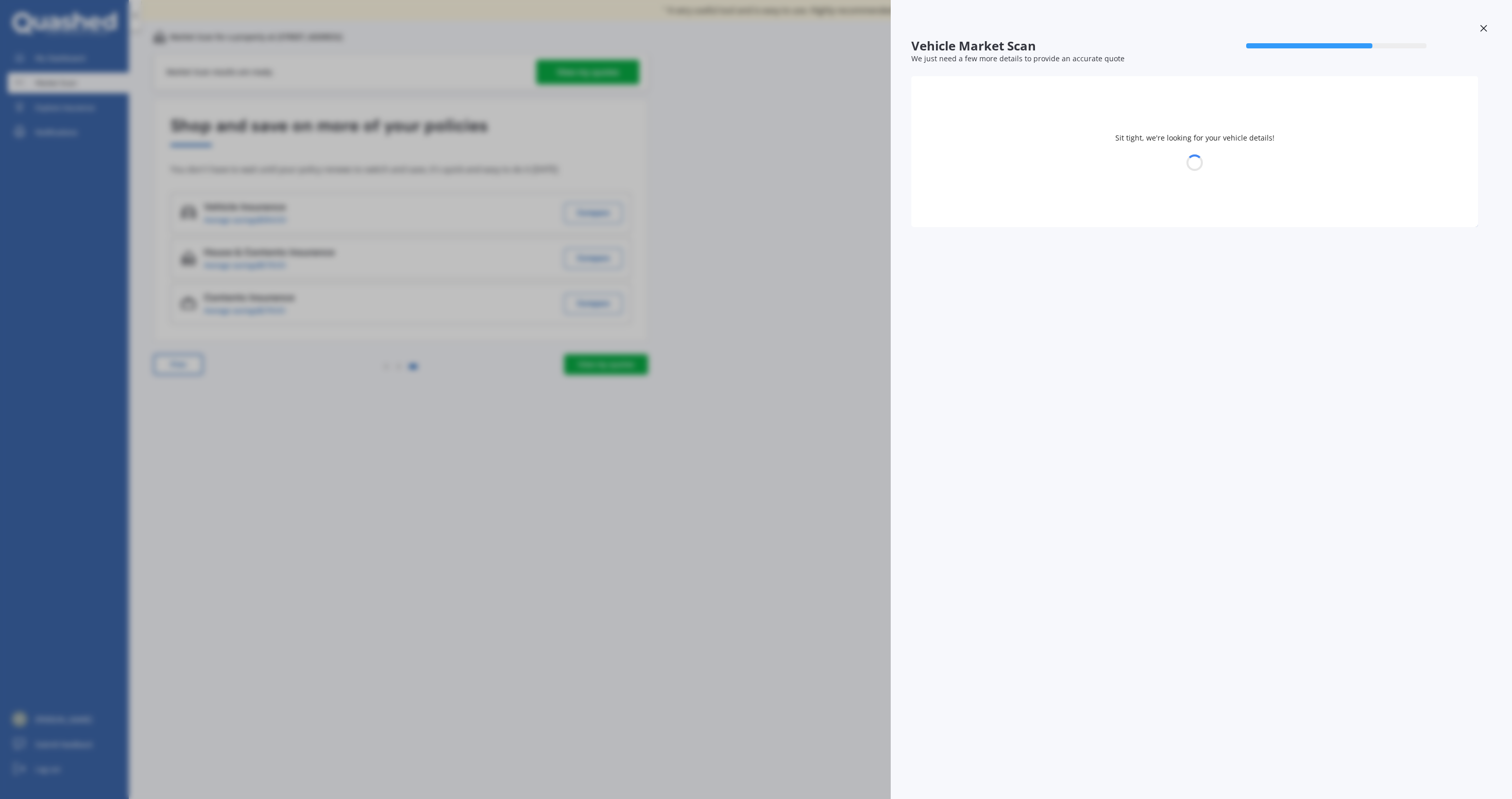
select select "WISH"
select select "11"
select select "06"
select select "1981"
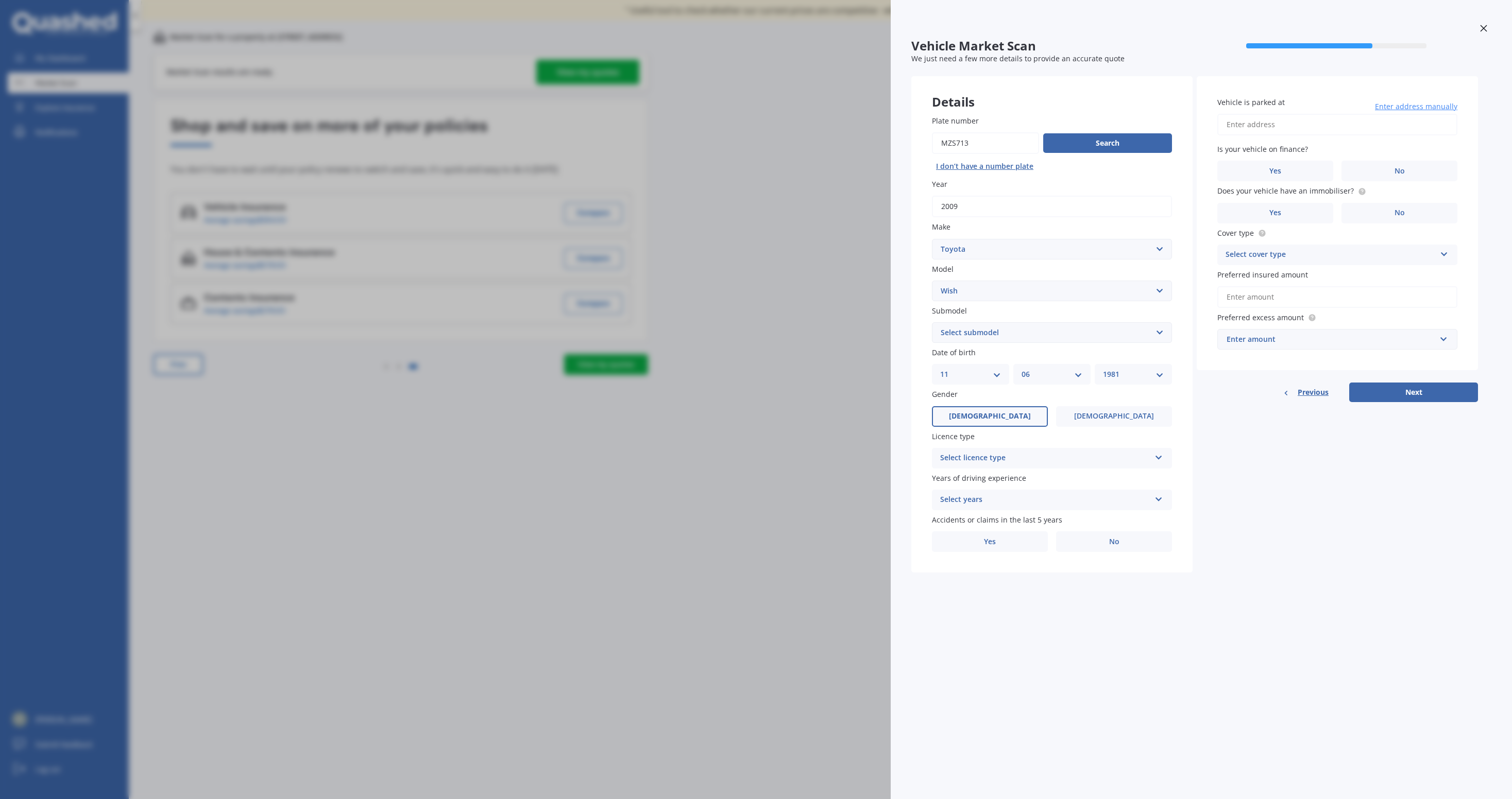
click at [1121, 452] on div "Select licence type" at bounding box center [1045, 458] width 210 height 12
click at [1112, 475] on div "NZ Full" at bounding box center [1051, 478] width 239 height 18
click at [1117, 502] on div "Select years" at bounding box center [1045, 500] width 210 height 12
click at [1106, 521] on div "5 or more years" at bounding box center [1051, 520] width 239 height 18
click at [1097, 545] on label "No" at bounding box center [1114, 541] width 116 height 20
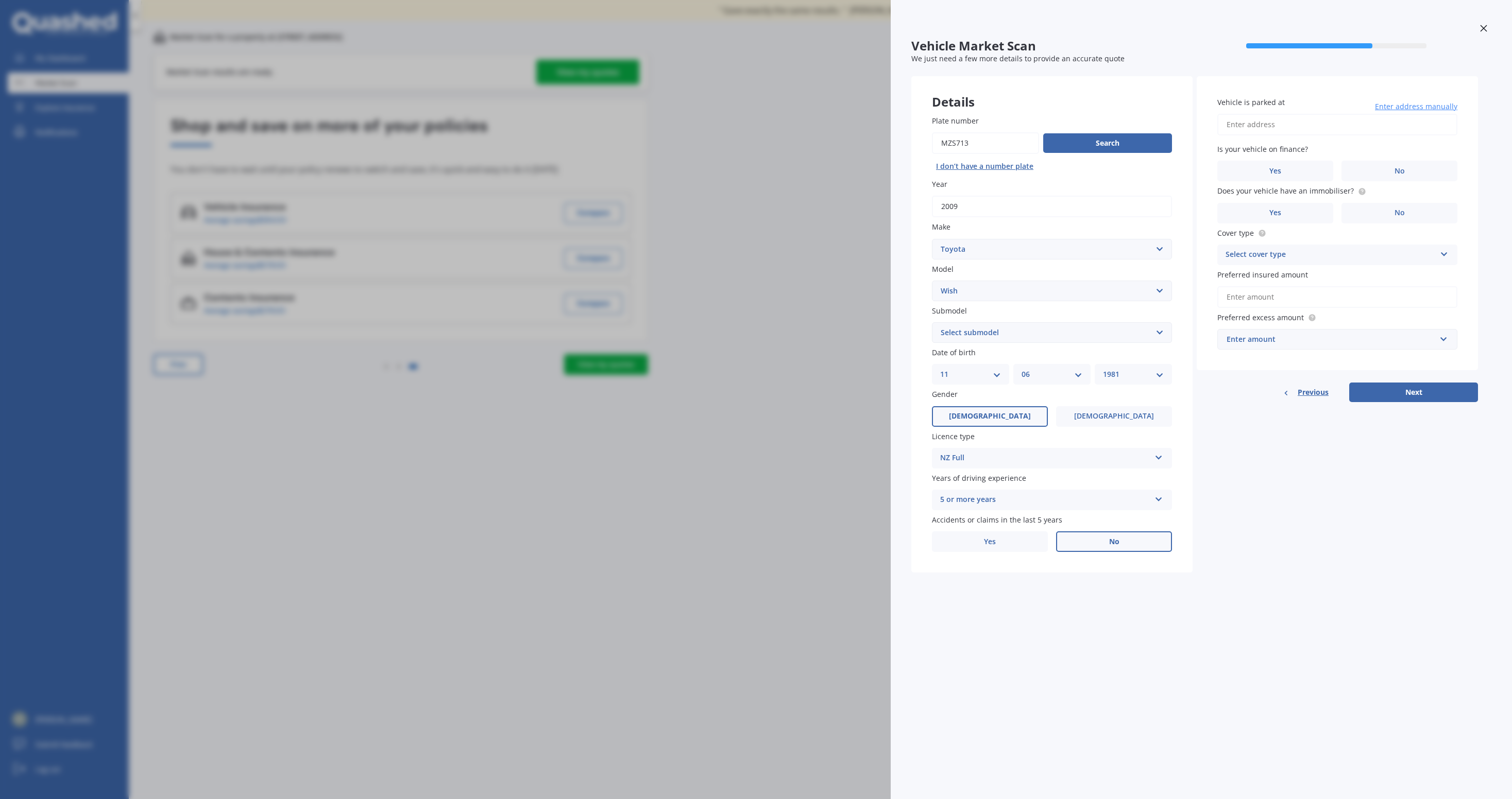
click at [0, 0] on input "No" at bounding box center [0, 0] width 0 height 0
click at [1342, 126] on input "Vehicle is parked at" at bounding box center [1337, 124] width 240 height 22
type input "[STREET_ADDRESS]"
click at [1387, 170] on label "No" at bounding box center [1399, 170] width 116 height 20
click at [0, 0] on input "No" at bounding box center [0, 0] width 0 height 0
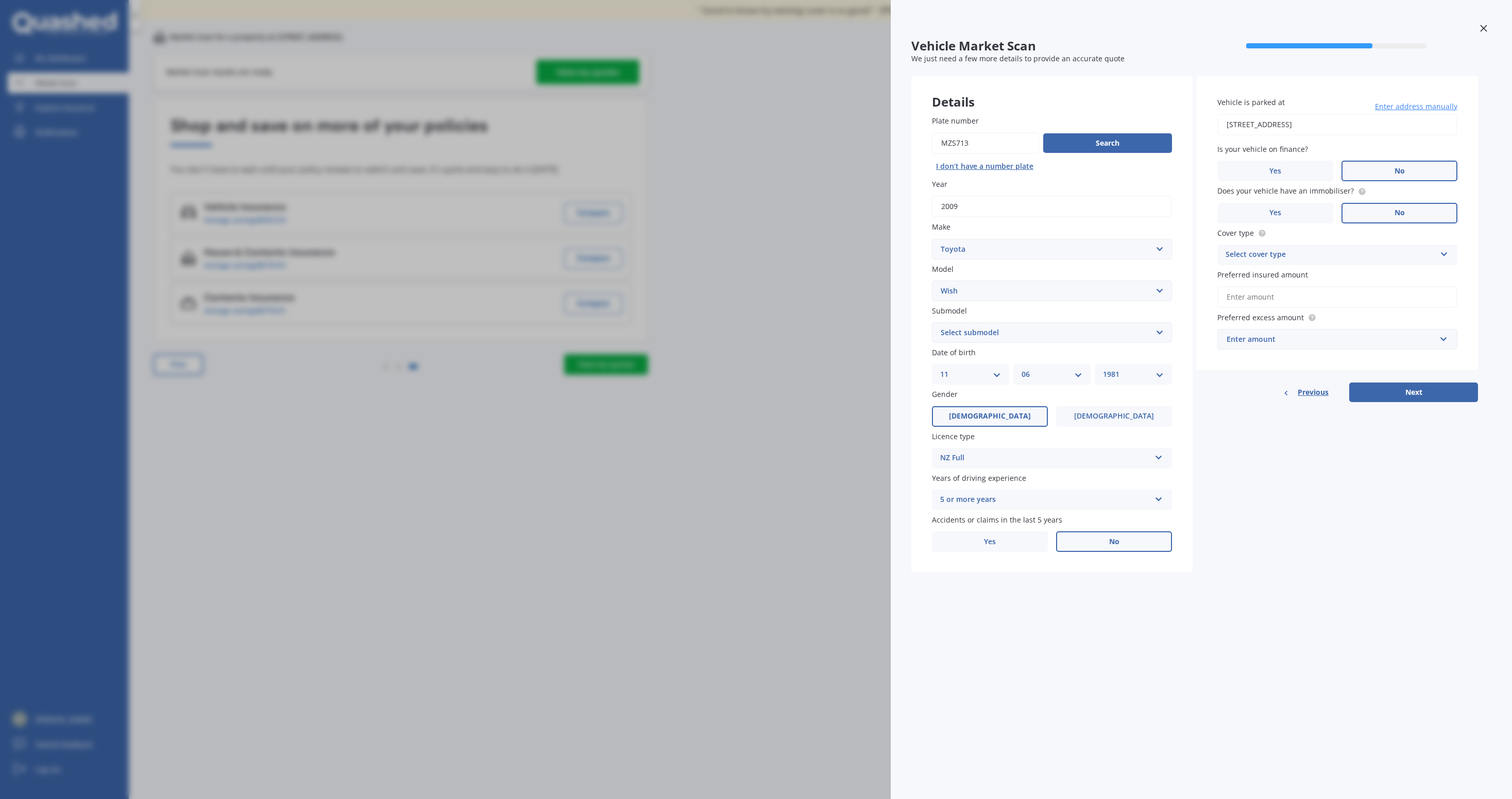
click at [1392, 210] on label "No" at bounding box center [1399, 212] width 116 height 20
click at [0, 0] on input "No" at bounding box center [0, 0] width 0 height 0
click at [1302, 255] on div "Select cover type" at bounding box center [1330, 254] width 210 height 12
click at [1323, 275] on div "Comprehensive" at bounding box center [1337, 275] width 239 height 18
click at [1321, 293] on input "Preferred insured amount" at bounding box center [1337, 297] width 240 height 22
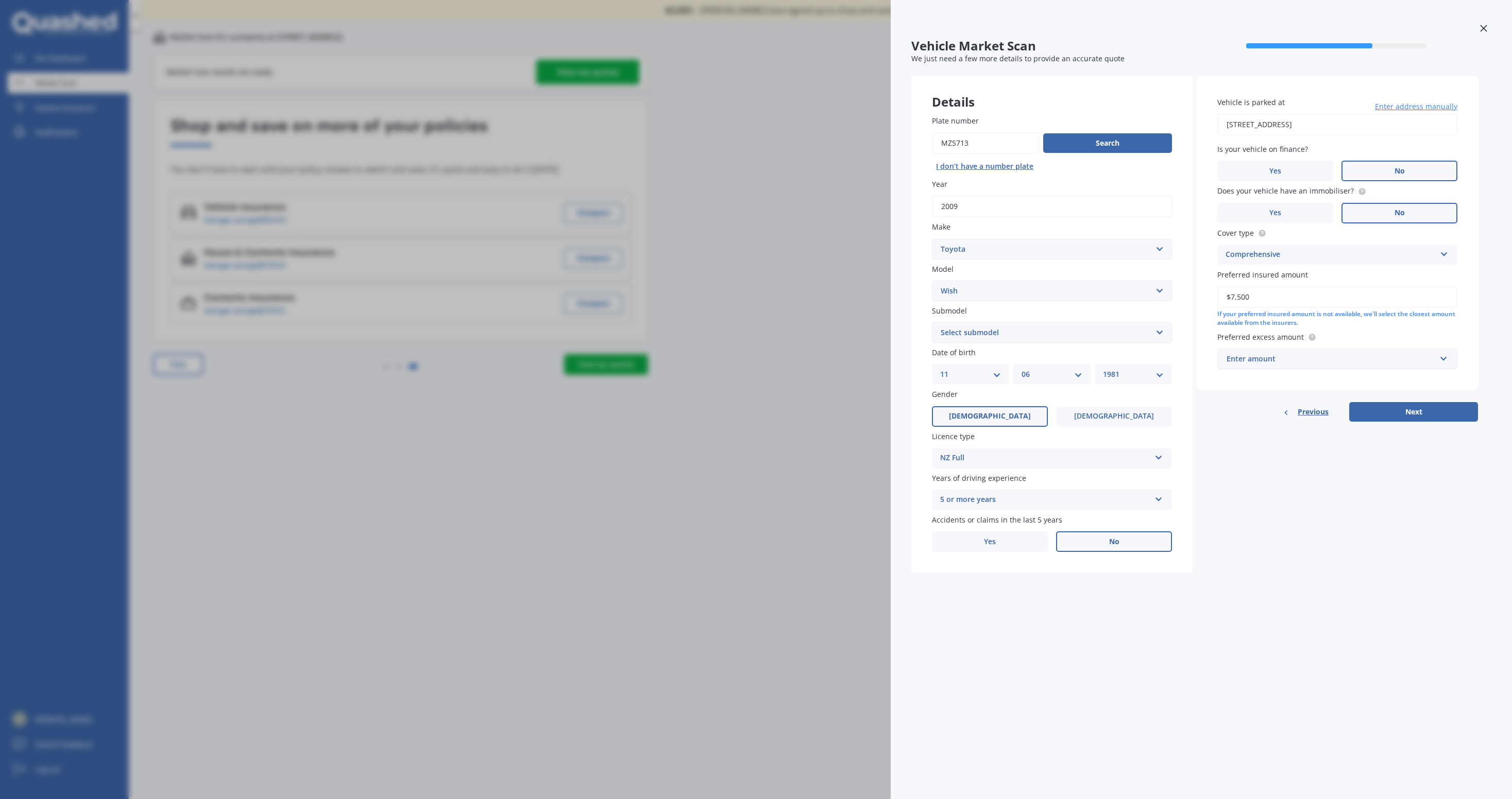
type input "$7,500"
click at [1359, 358] on div "Enter amount" at bounding box center [1331, 358] width 209 height 11
click at [1321, 421] on div "$500" at bounding box center [1337, 416] width 239 height 19
click at [1426, 428] on button "Next" at bounding box center [1414, 424] width 129 height 20
select select "(ALL)"
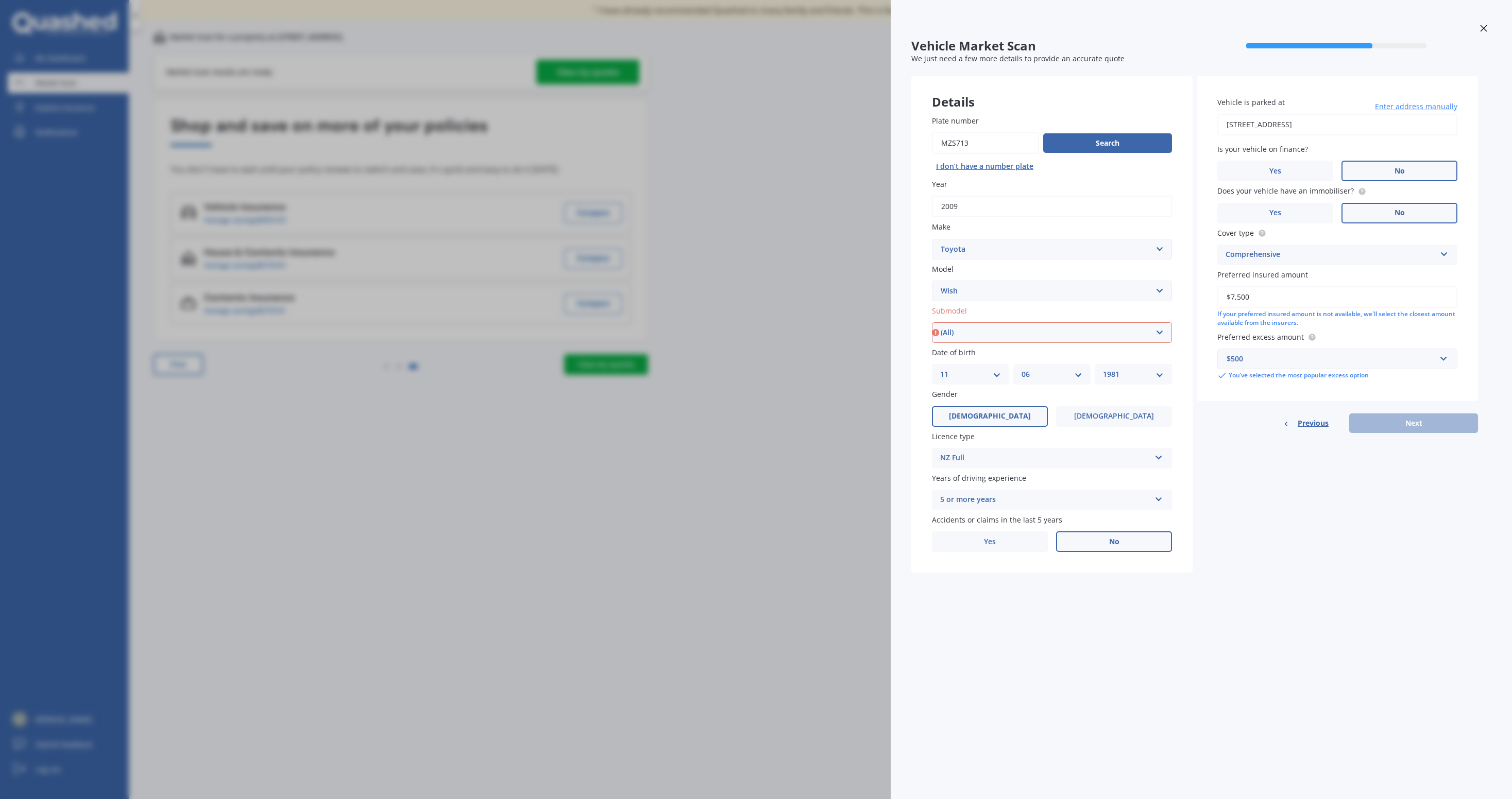
click option "(All)" at bounding box center [0, 0] width 0 height 0
click at [1418, 426] on button "Next" at bounding box center [1414, 424] width 129 height 20
select select "11"
select select "06"
select select "1981"
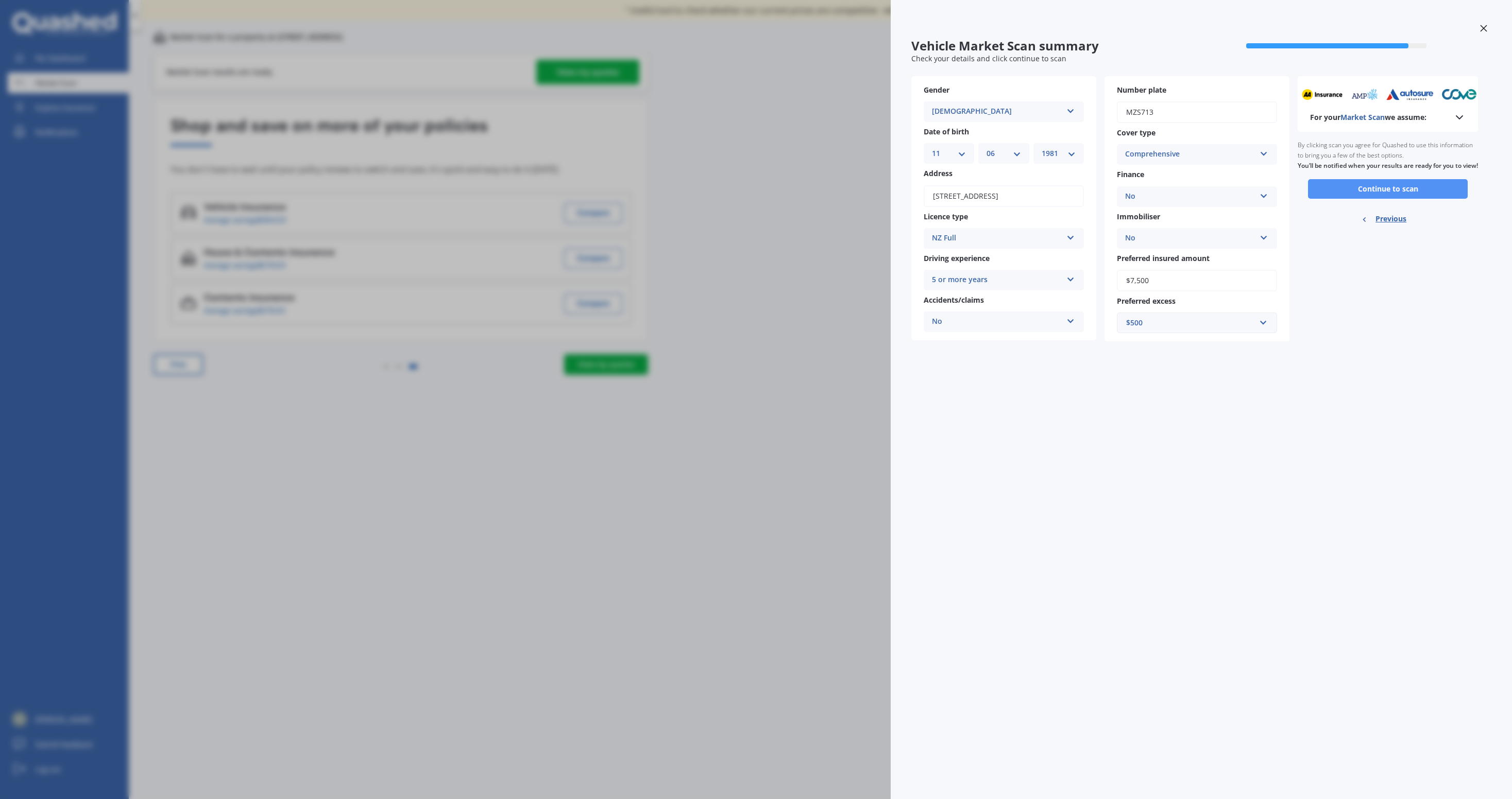
click at [1409, 199] on button "Continue to scan" at bounding box center [1388, 189] width 160 height 20
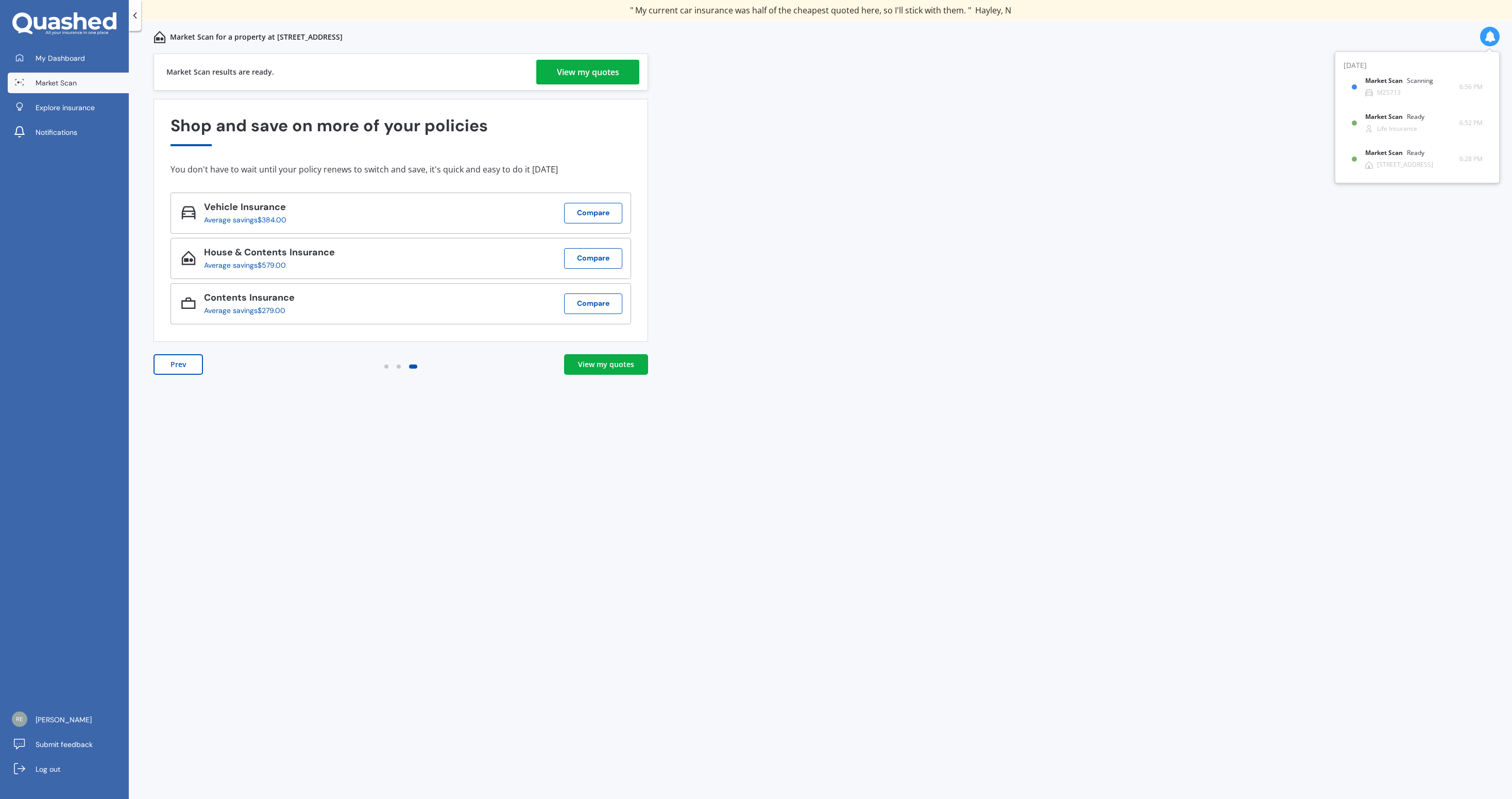
click at [616, 369] on div "View my quotes" at bounding box center [605, 365] width 56 height 11
